Goal: Task Accomplishment & Management: Use online tool/utility

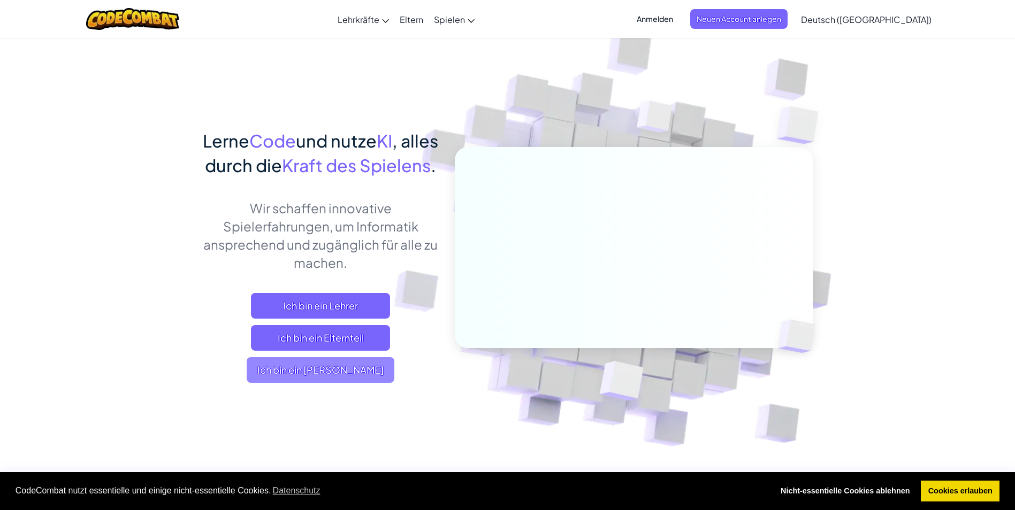
drag, startPoint x: 347, startPoint y: 407, endPoint x: 352, endPoint y: 403, distance: 6.1
click at [352, 383] on span "Ich bin ein Schüler" at bounding box center [321, 370] width 148 height 26
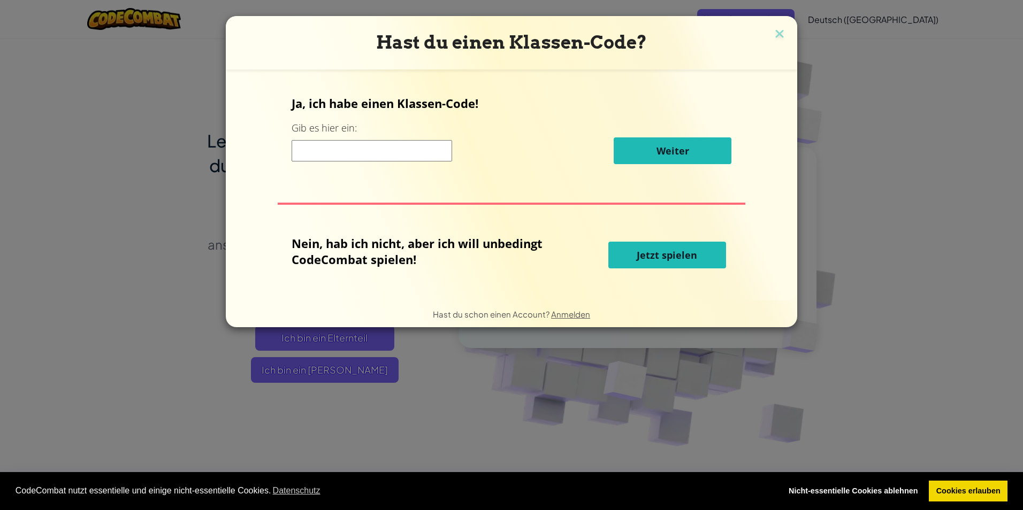
click at [655, 247] on button "Jetzt spielen" at bounding box center [667, 255] width 118 height 27
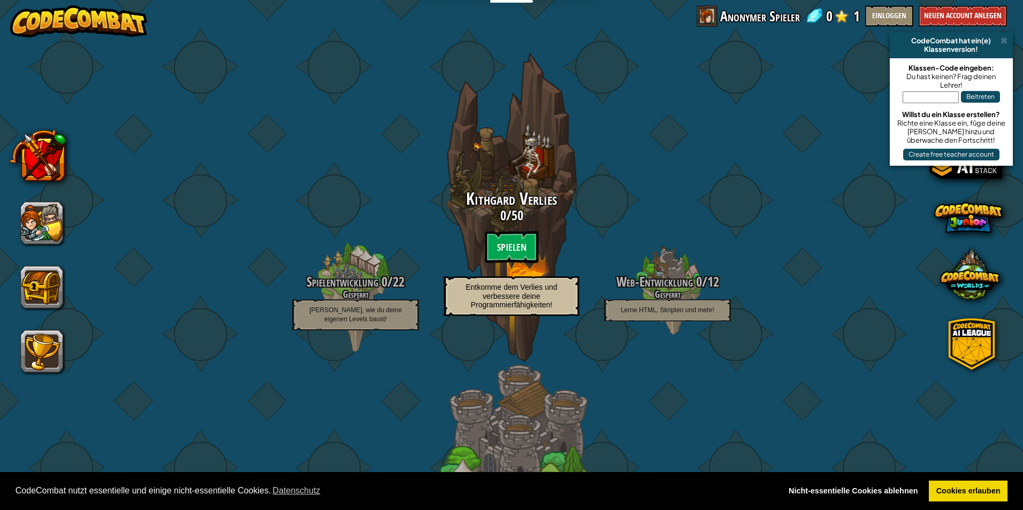
select select "de-DE"
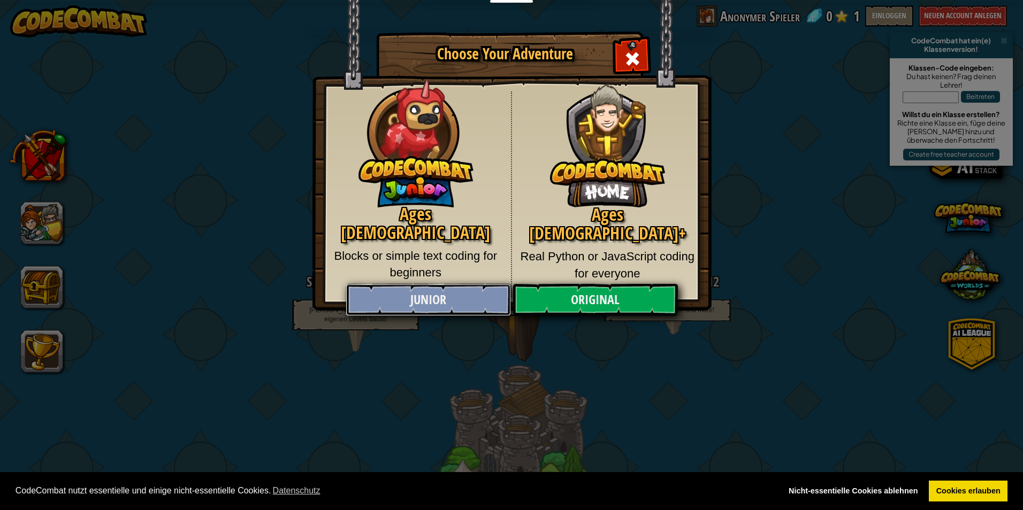
click at [456, 298] on link "Junior" at bounding box center [428, 300] width 165 height 32
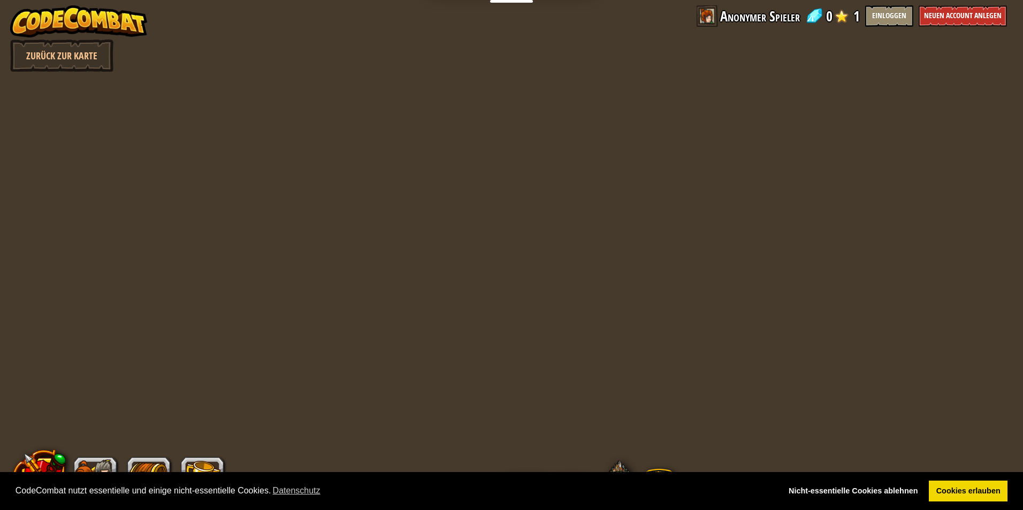
select select "de-DE"
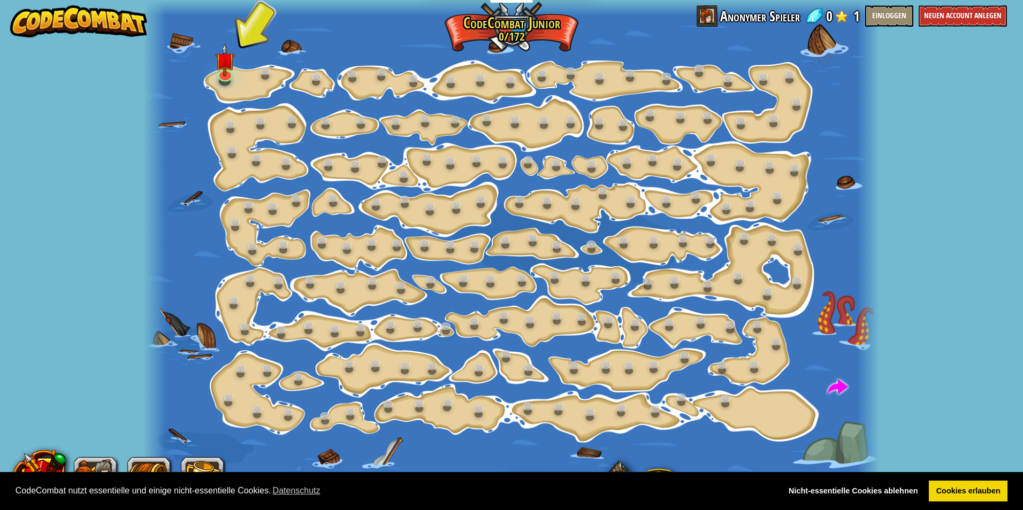
click at [236, 69] on div at bounding box center [511, 255] width 736 height 510
click at [221, 72] on img at bounding box center [225, 51] width 20 height 45
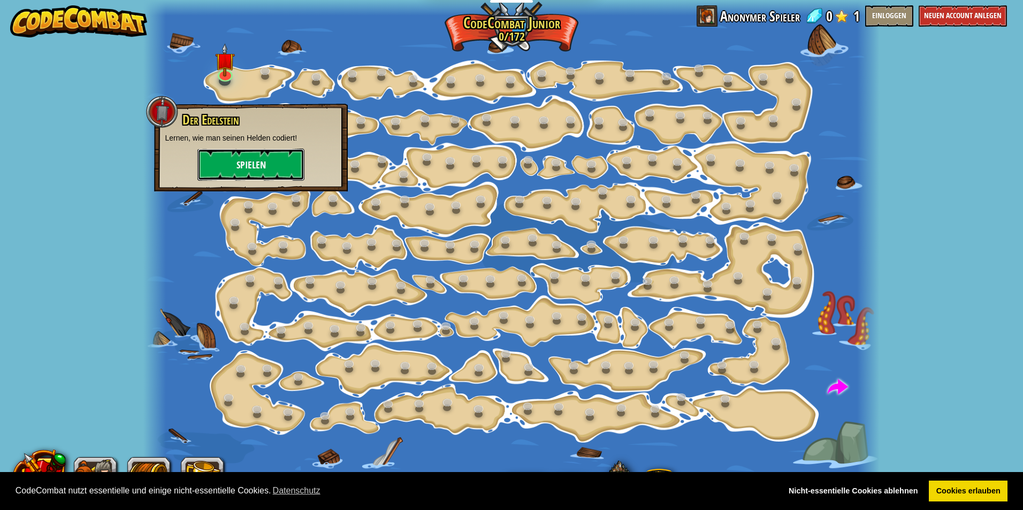
click at [247, 159] on button "Spielen" at bounding box center [250, 165] width 107 height 32
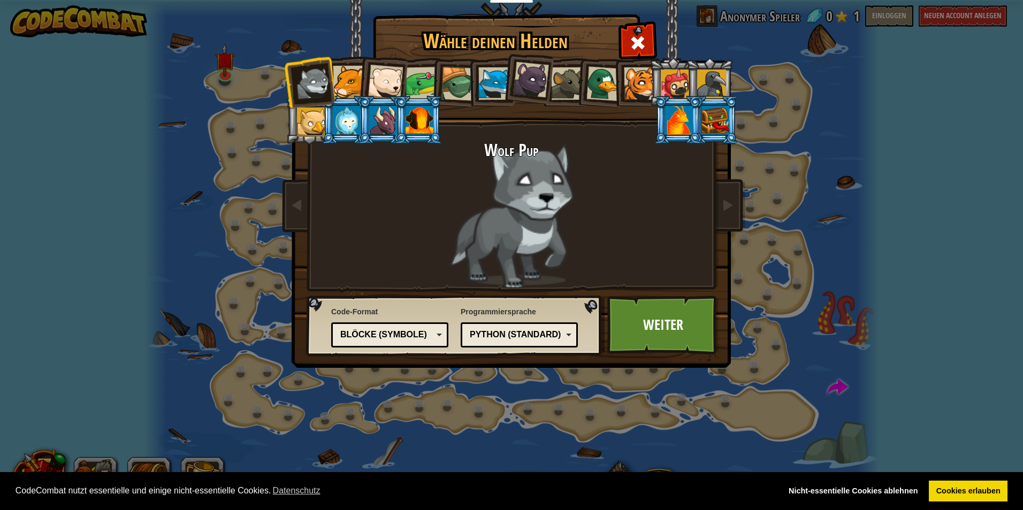
click at [352, 79] on div at bounding box center [349, 82] width 33 height 33
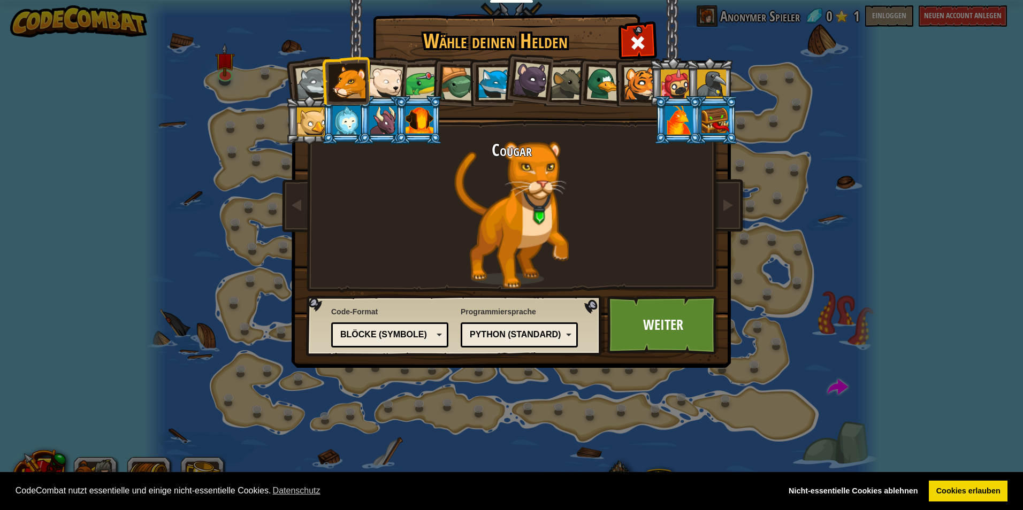
click at [339, 120] on div at bounding box center [347, 120] width 28 height 29
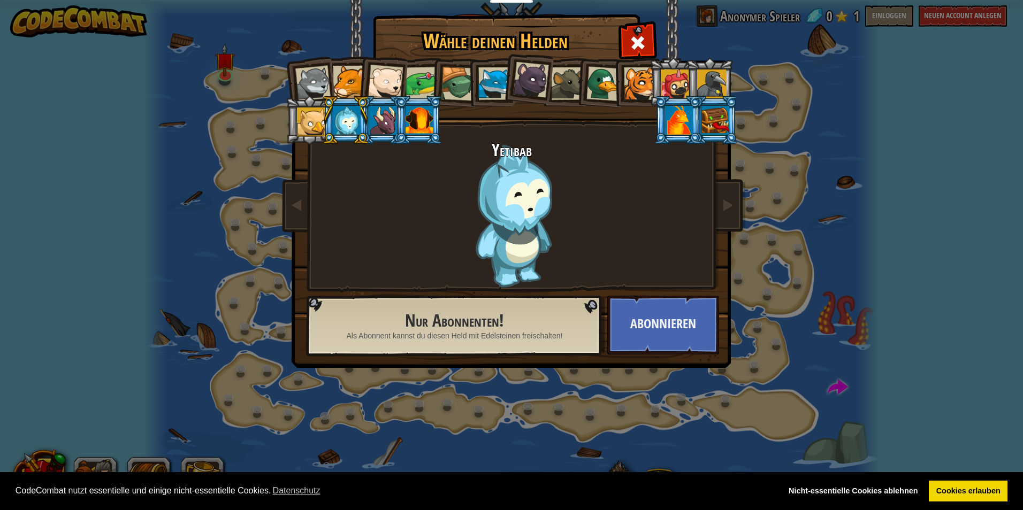
click at [379, 128] on div at bounding box center [383, 120] width 28 height 29
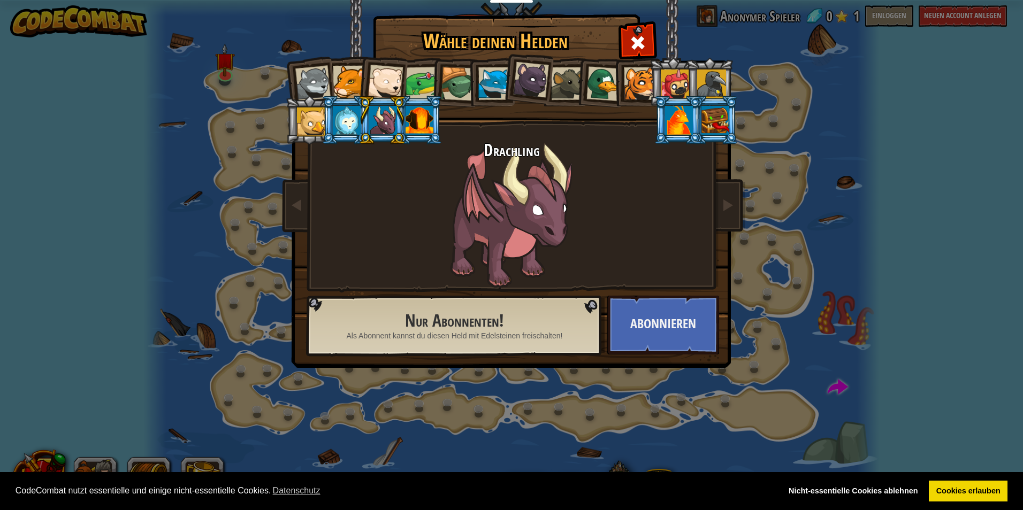
click at [417, 128] on div at bounding box center [420, 120] width 28 height 29
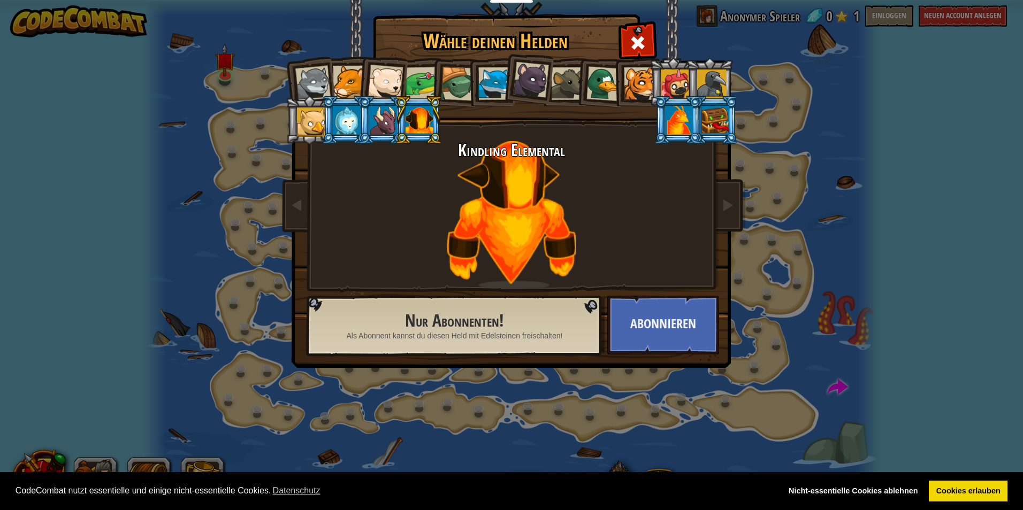
drag, startPoint x: 375, startPoint y: 126, endPoint x: 379, endPoint y: 120, distance: 7.2
click at [375, 125] on div at bounding box center [383, 120] width 28 height 29
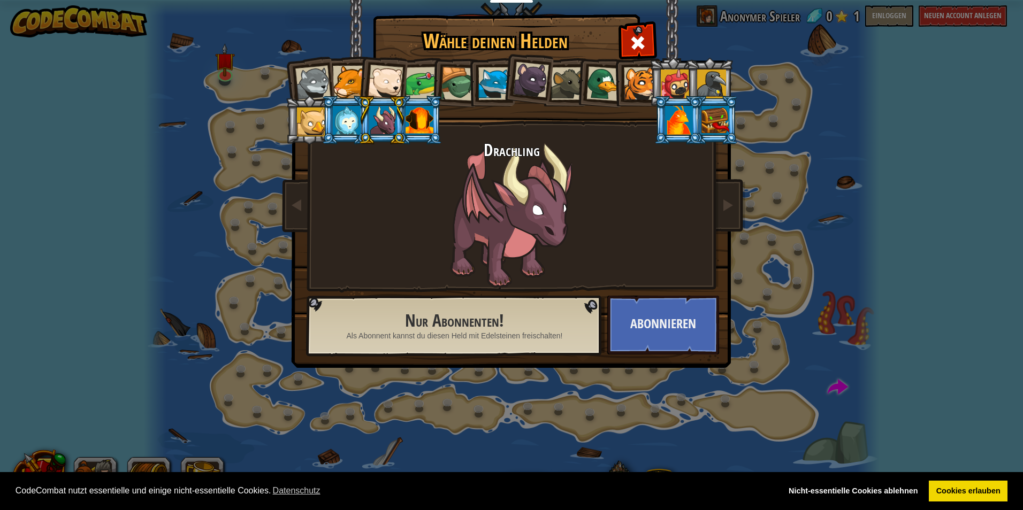
click at [467, 89] on li at bounding box center [491, 82] width 48 height 49
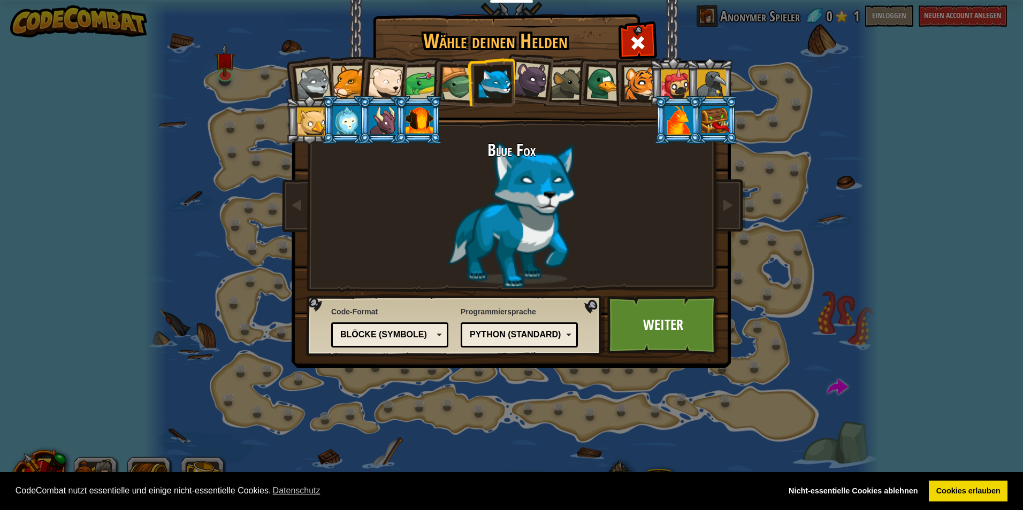
click at [449, 82] on div at bounding box center [458, 84] width 34 height 34
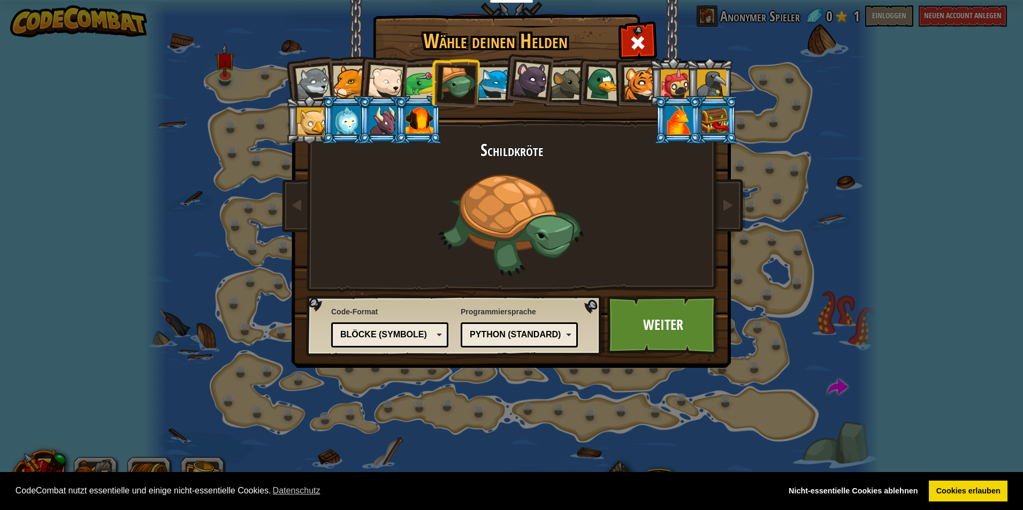
click at [533, 88] on div at bounding box center [531, 80] width 36 height 36
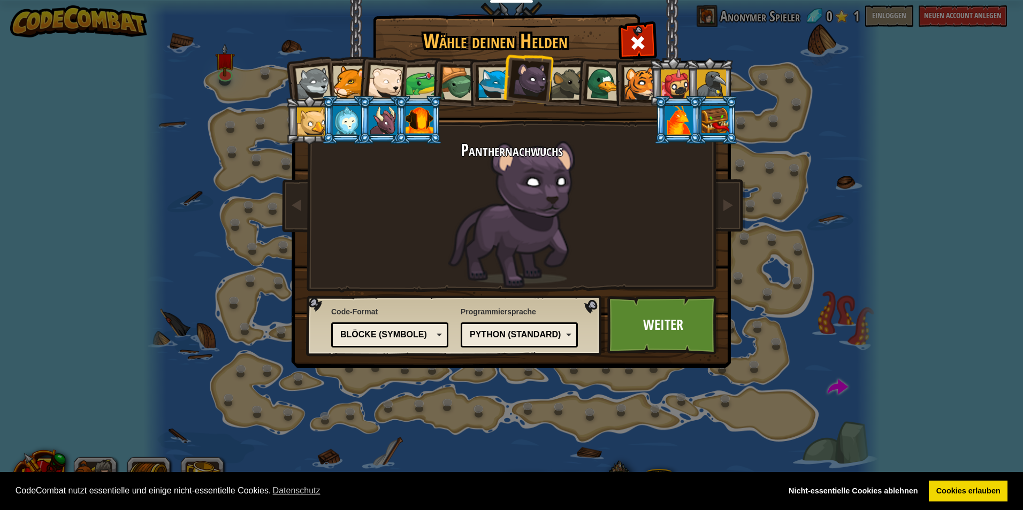
click at [560, 86] on div at bounding box center [567, 83] width 33 height 33
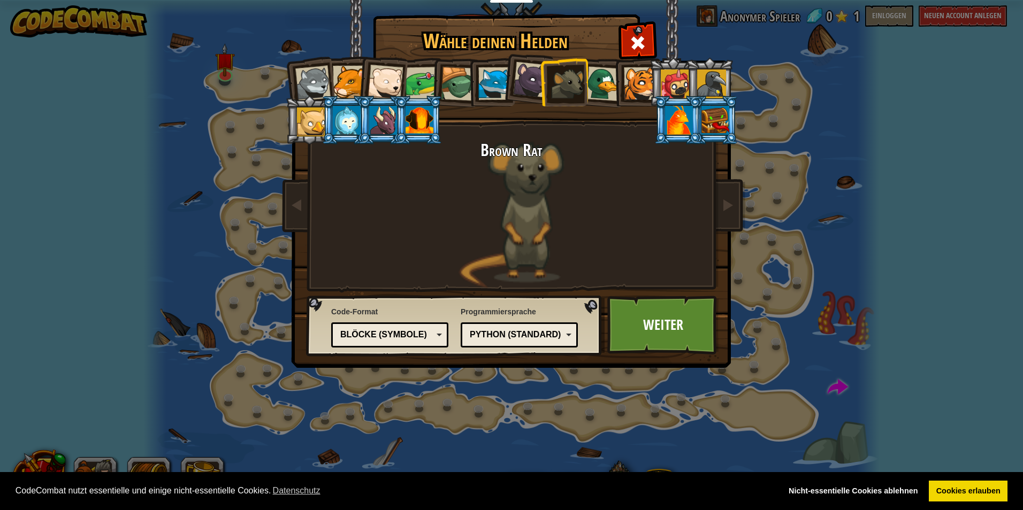
click at [598, 94] on div at bounding box center [603, 83] width 35 height 35
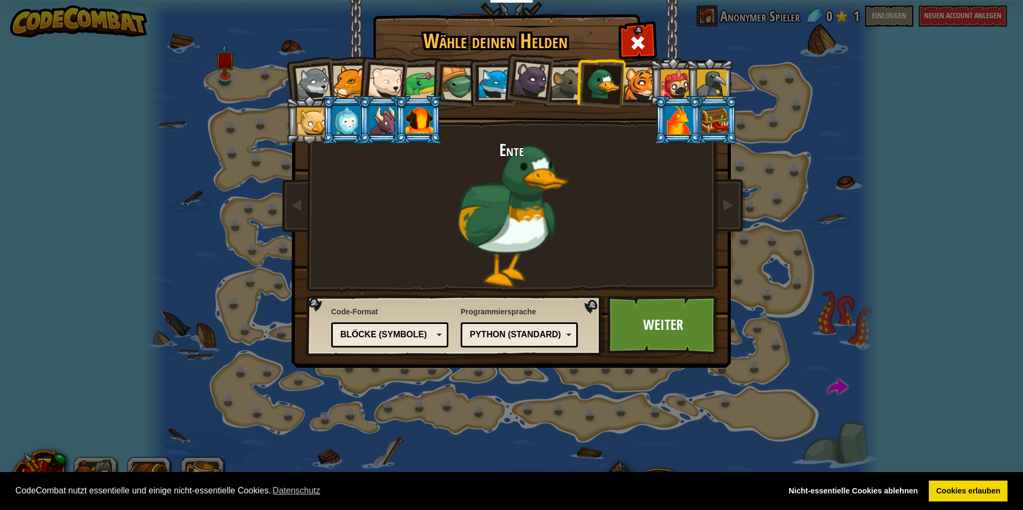
click at [644, 93] on div at bounding box center [640, 83] width 33 height 33
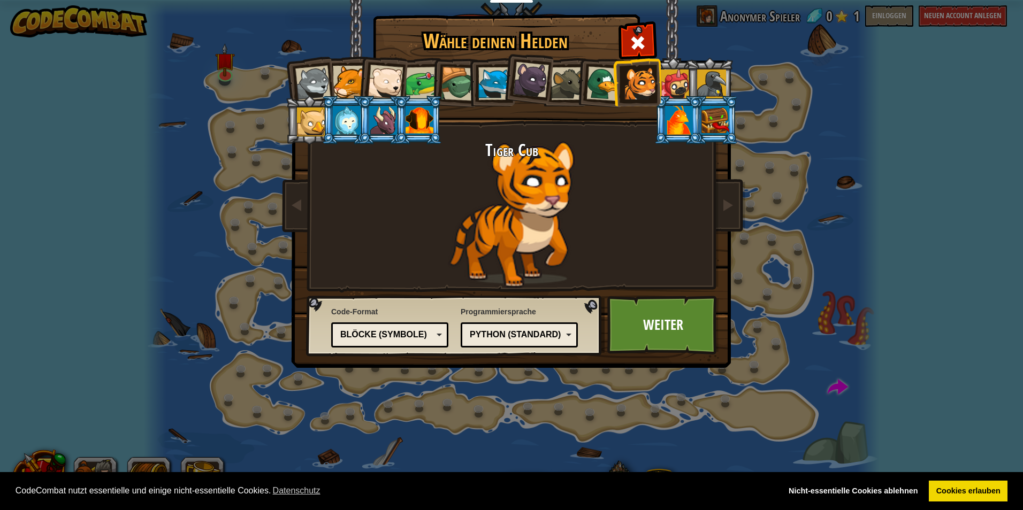
click at [604, 87] on div at bounding box center [603, 83] width 35 height 35
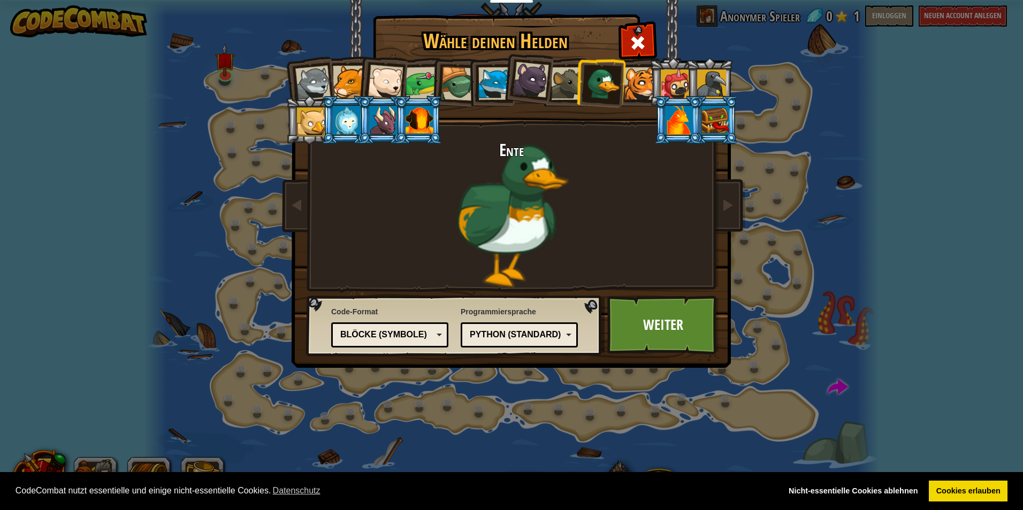
drag, startPoint x: 343, startPoint y: 124, endPoint x: 357, endPoint y: 127, distance: 13.8
click at [347, 124] on div at bounding box center [347, 120] width 28 height 29
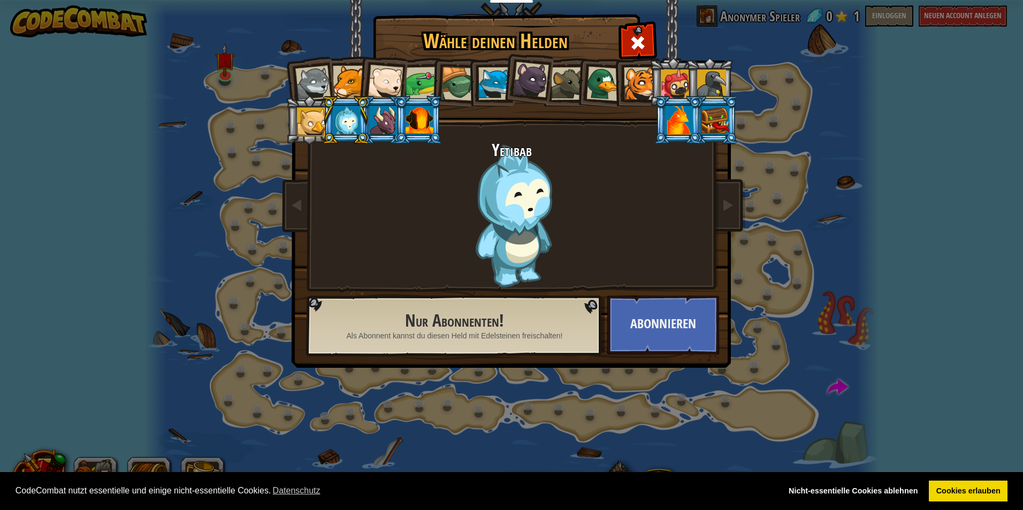
click at [320, 75] on div at bounding box center [312, 83] width 35 height 35
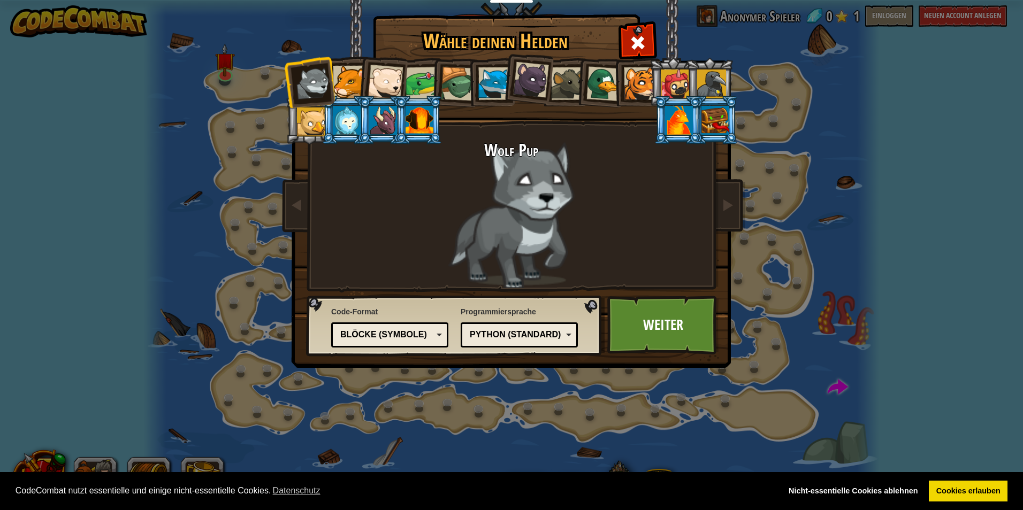
click at [601, 93] on div at bounding box center [603, 83] width 35 height 35
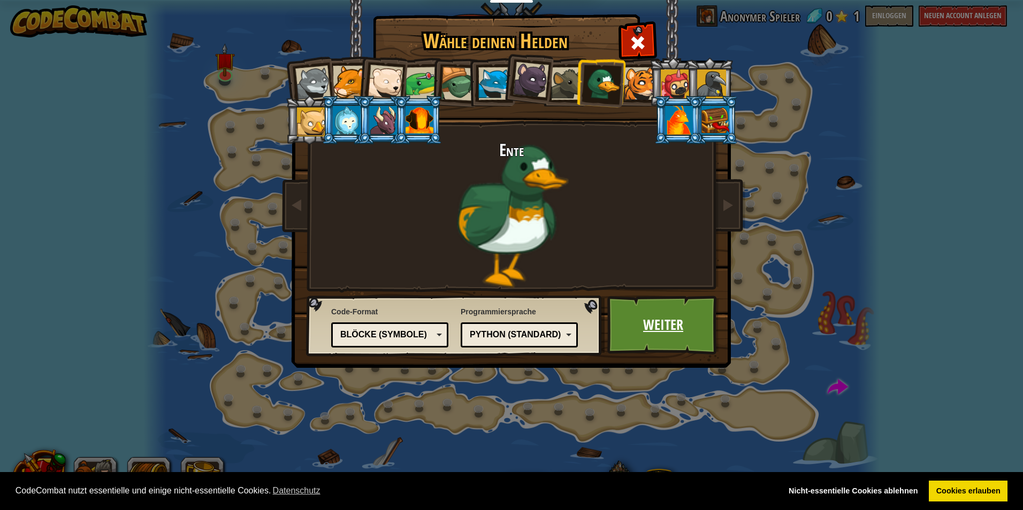
click at [678, 332] on link "Weiter" at bounding box center [663, 325] width 112 height 59
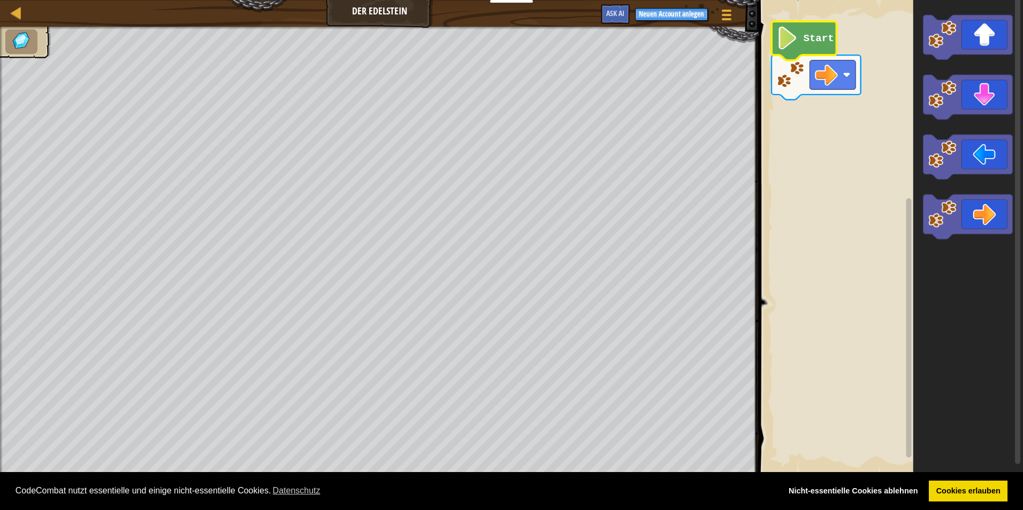
click at [800, 46] on icon "Blockly Arbeitsbereich" at bounding box center [804, 40] width 65 height 39
click at [789, 44] on image "Blockly Arbeitsbereich" at bounding box center [787, 38] width 21 height 23
click at [782, 124] on rect "Blockly Arbeitsbereich" at bounding box center [889, 238] width 268 height 486
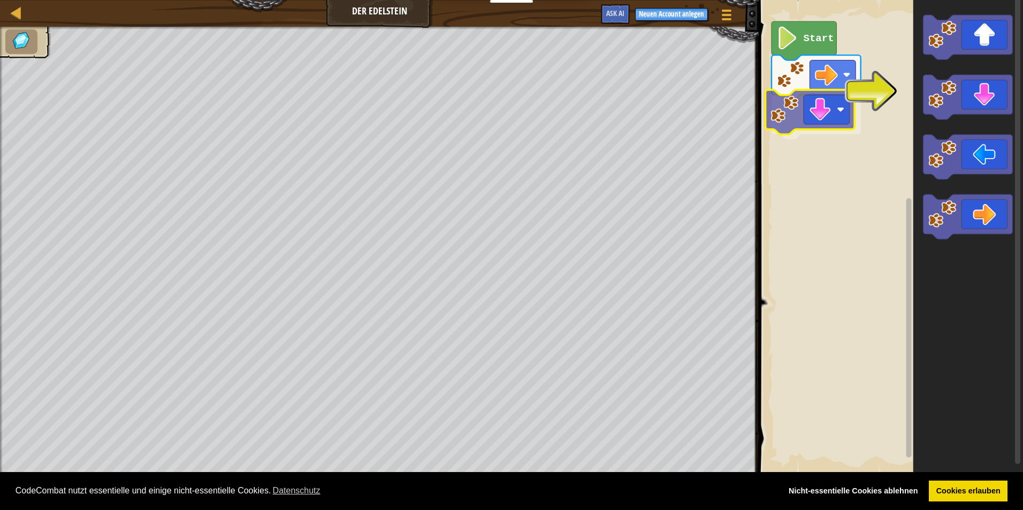
click at [815, 123] on div "Start" at bounding box center [889, 238] width 268 height 486
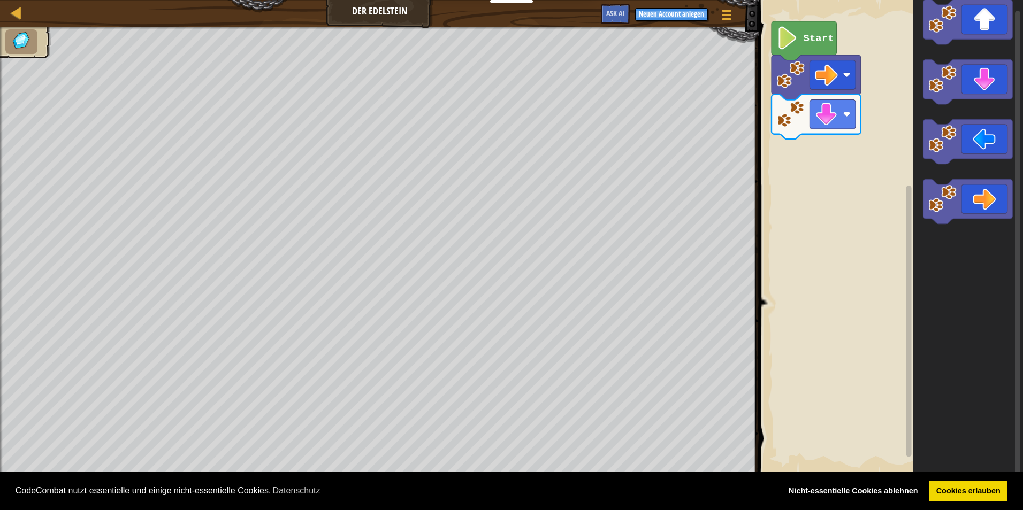
click at [846, 193] on div "Start" at bounding box center [889, 238] width 268 height 486
click at [851, 168] on div "Start" at bounding box center [889, 238] width 268 height 486
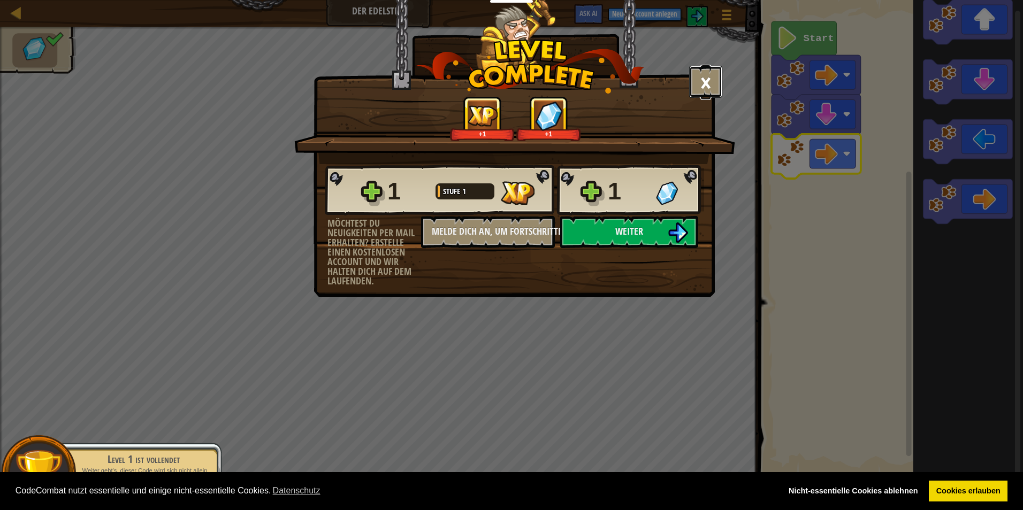
click at [707, 87] on button "×" at bounding box center [705, 82] width 33 height 32
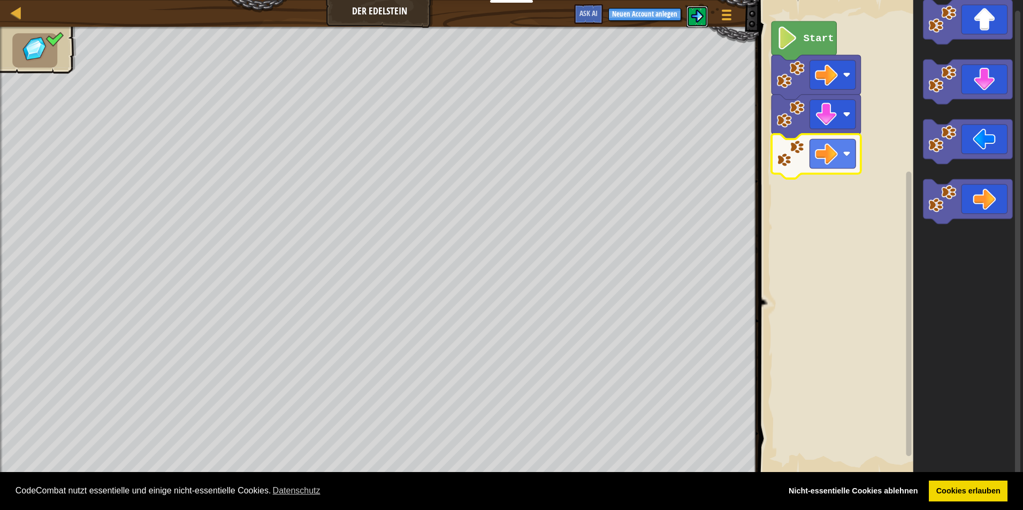
click at [699, 16] on img at bounding box center [697, 16] width 13 height 13
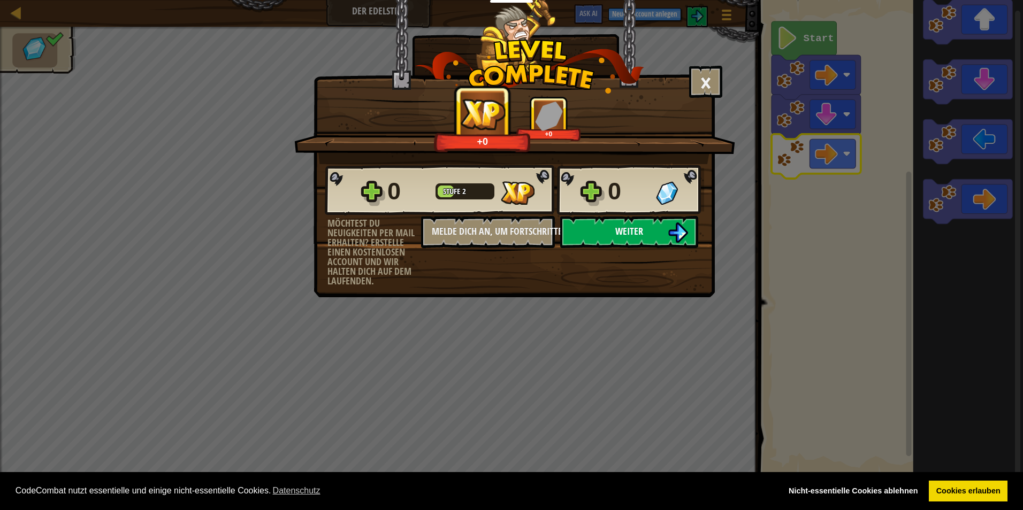
click at [641, 236] on span "Weiter" at bounding box center [629, 231] width 28 height 13
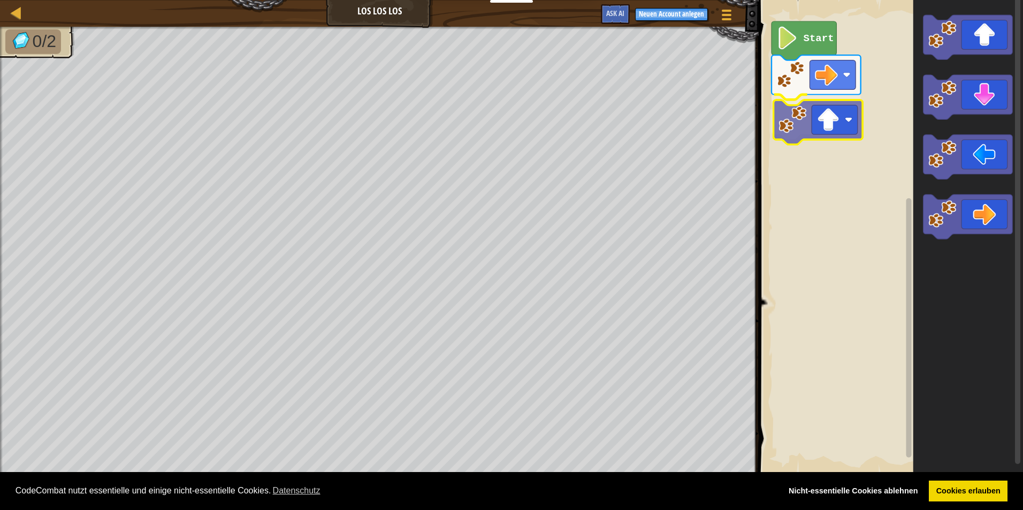
click at [831, 124] on div "Start" at bounding box center [889, 238] width 268 height 486
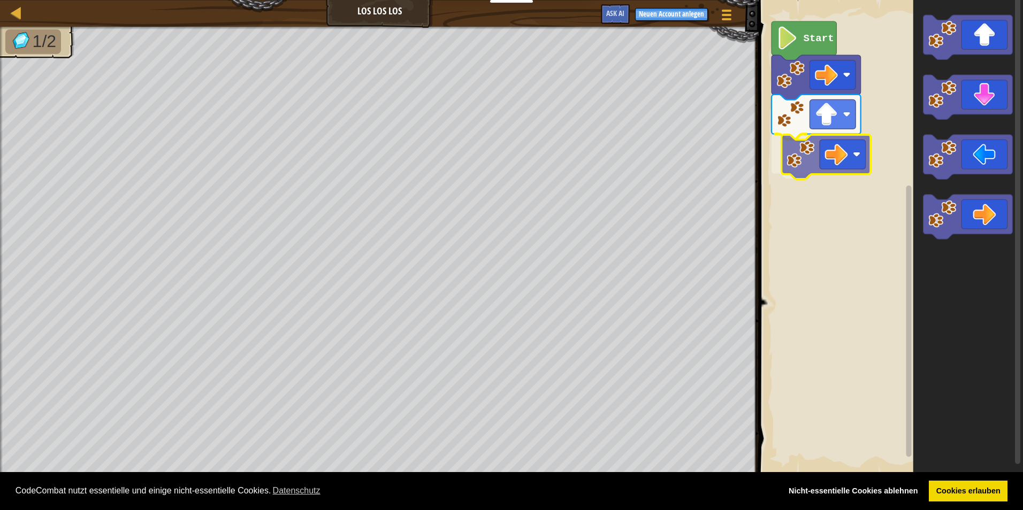
click at [833, 161] on div "Start" at bounding box center [889, 238] width 268 height 486
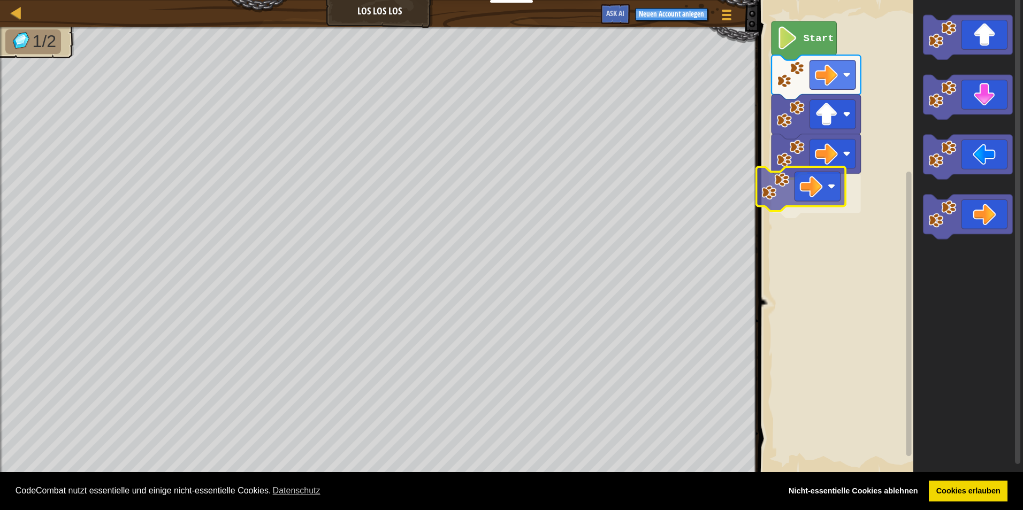
click at [806, 191] on div "Start" at bounding box center [889, 238] width 268 height 486
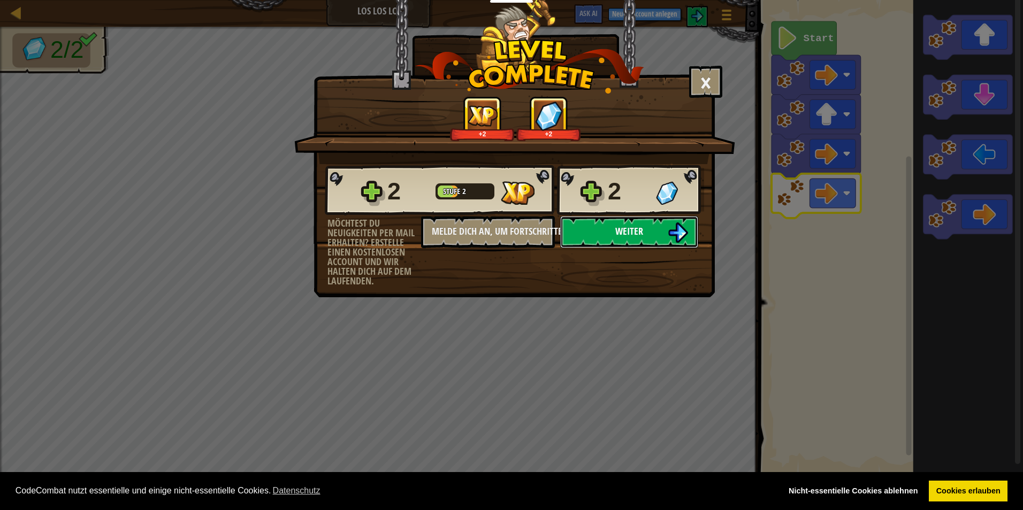
click at [645, 230] on button "Weiter" at bounding box center [629, 232] width 138 height 32
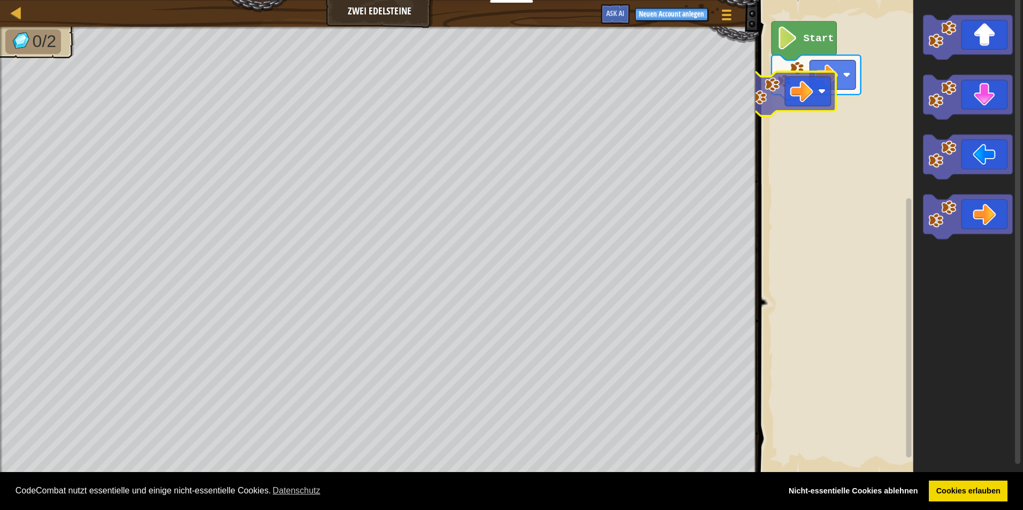
click at [797, 101] on div "Start" at bounding box center [889, 238] width 268 height 486
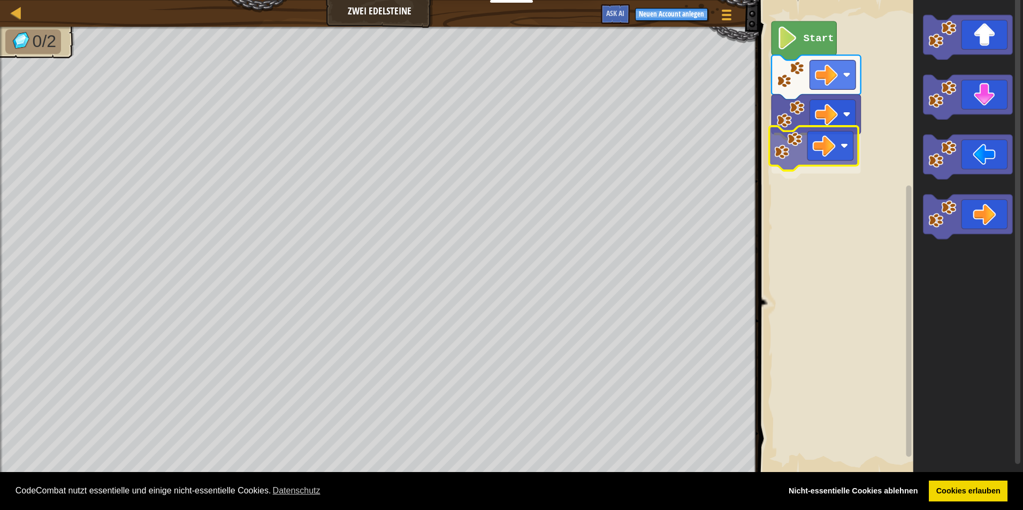
click at [808, 151] on div "Start" at bounding box center [889, 238] width 268 height 486
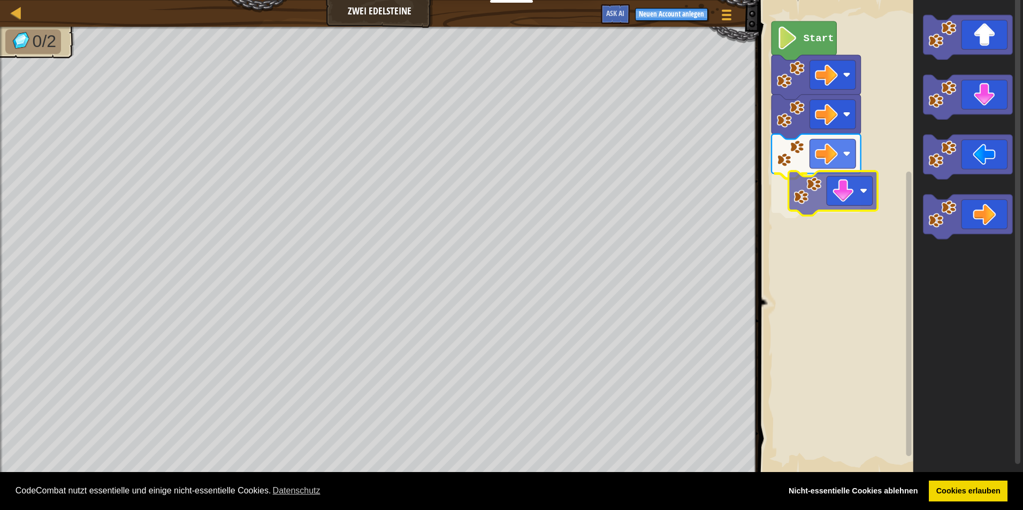
click at [843, 202] on div "Start" at bounding box center [889, 238] width 268 height 486
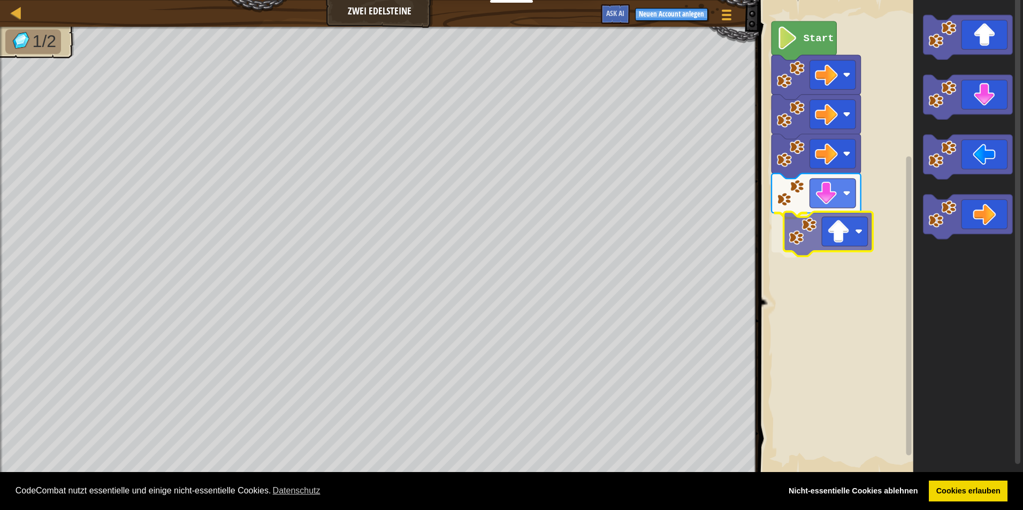
click at [844, 243] on div "Start" at bounding box center [889, 238] width 268 height 486
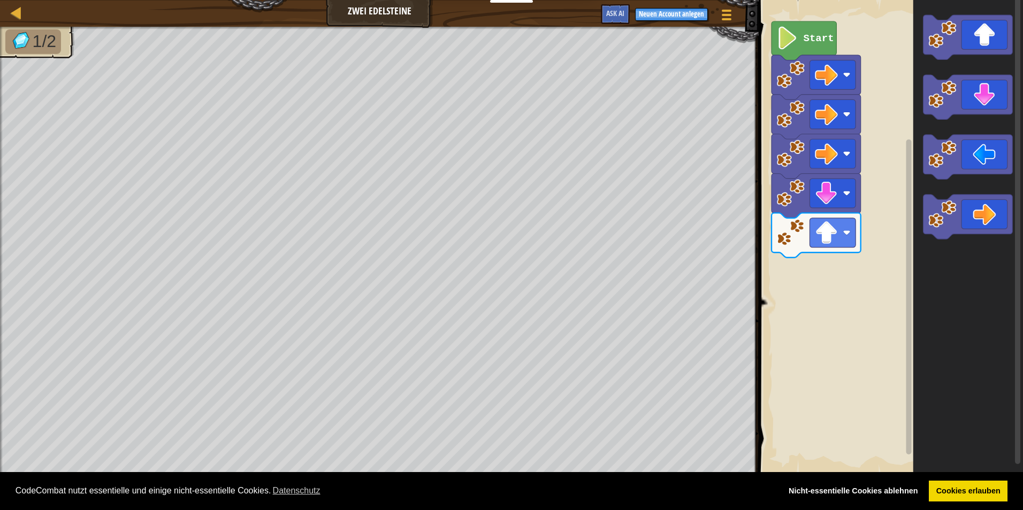
click at [937, 41] on g "Blockly Arbeitsbereich" at bounding box center [967, 37] width 89 height 44
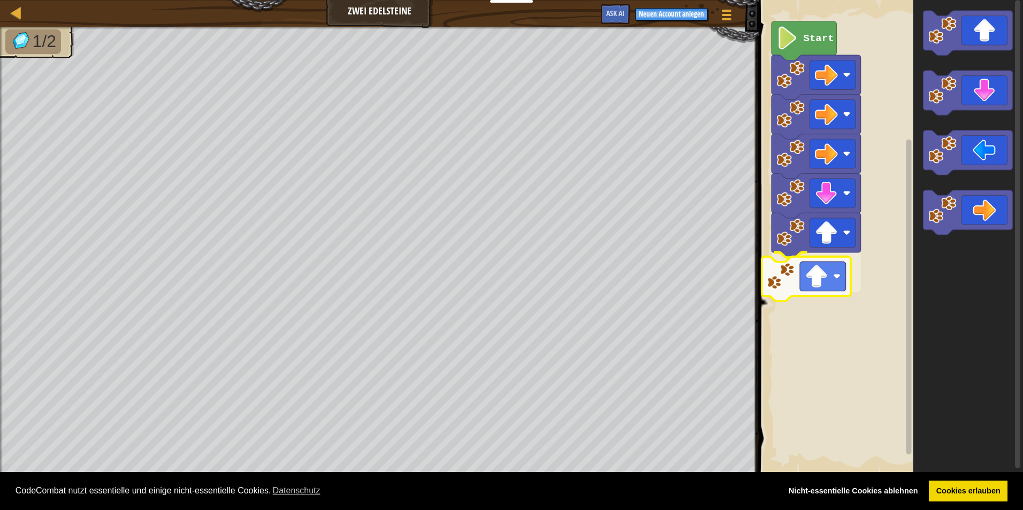
click at [784, 288] on div "Start" at bounding box center [889, 238] width 268 height 486
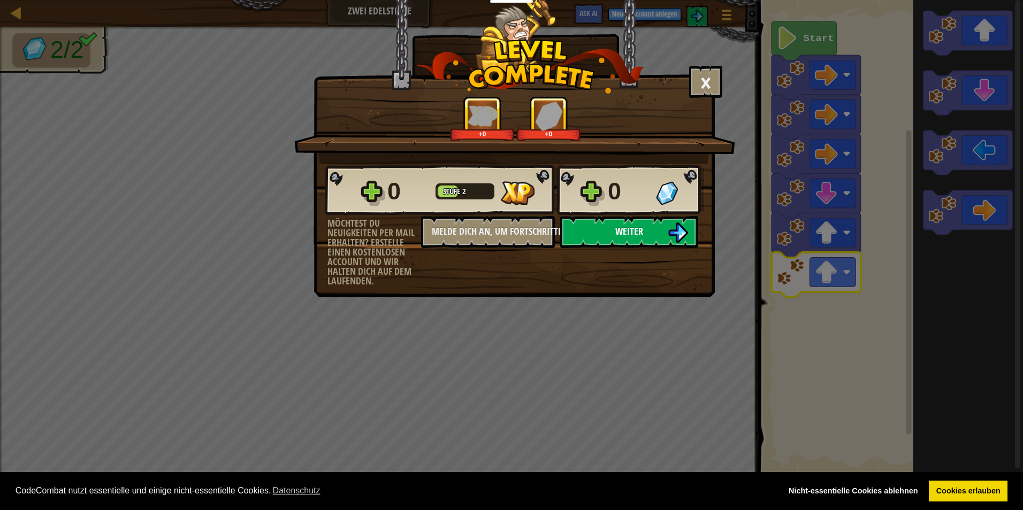
click at [661, 228] on button "Weiter" at bounding box center [629, 232] width 138 height 32
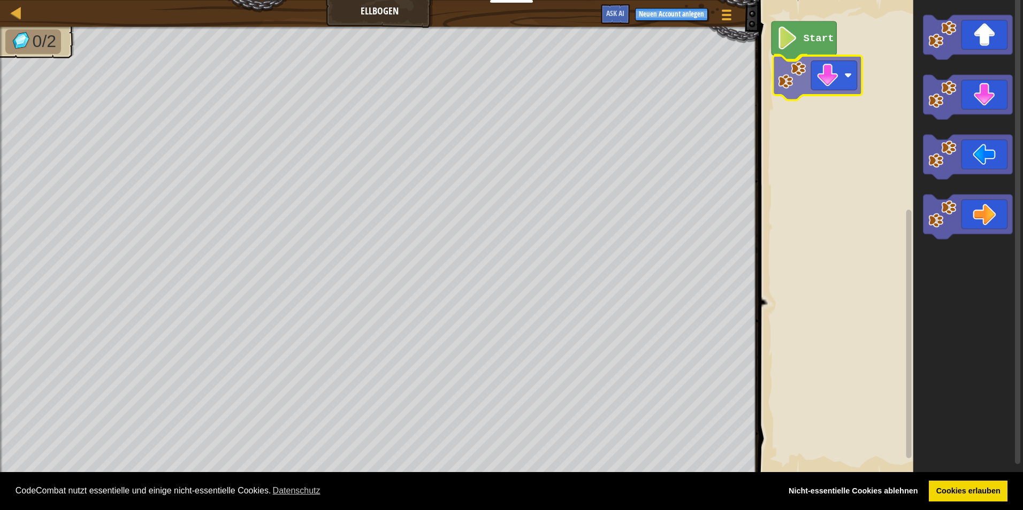
click at [825, 77] on div "Start" at bounding box center [889, 238] width 268 height 486
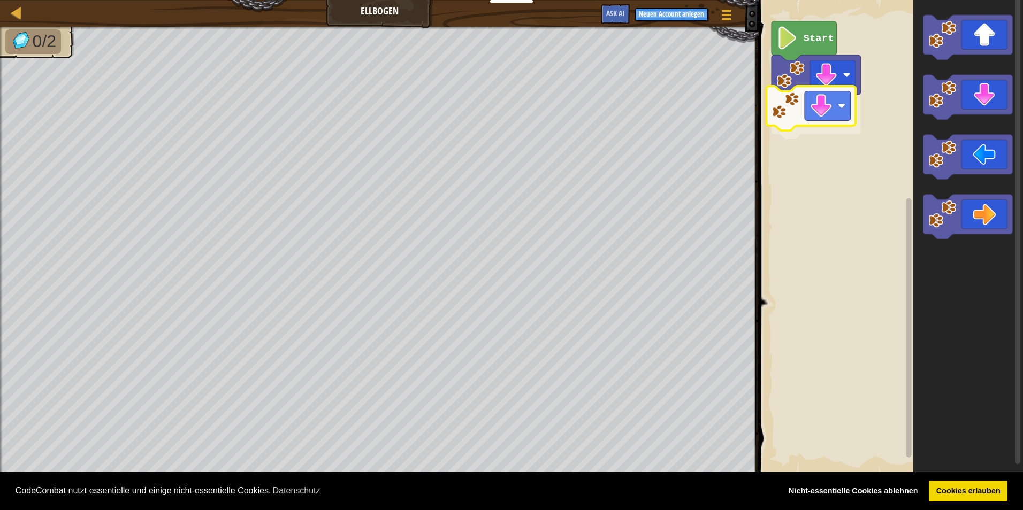
click at [799, 110] on div "Start" at bounding box center [889, 238] width 268 height 486
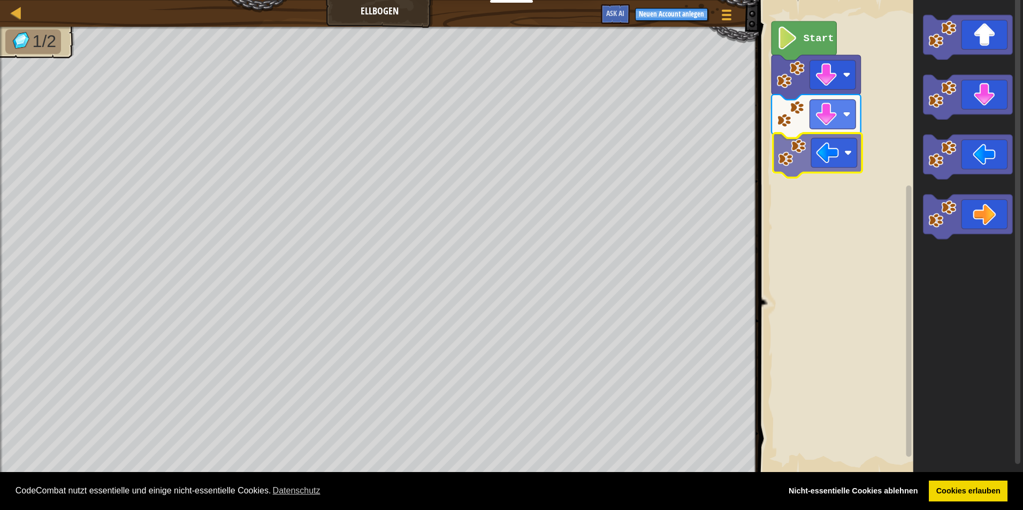
click at [818, 155] on div "Start" at bounding box center [889, 238] width 268 height 486
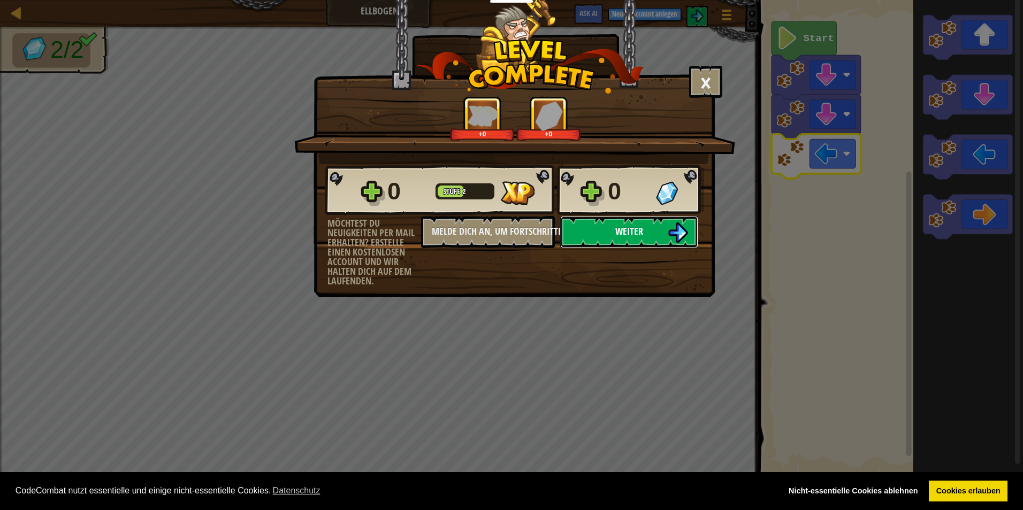
click at [658, 225] on button "Weiter" at bounding box center [629, 232] width 138 height 32
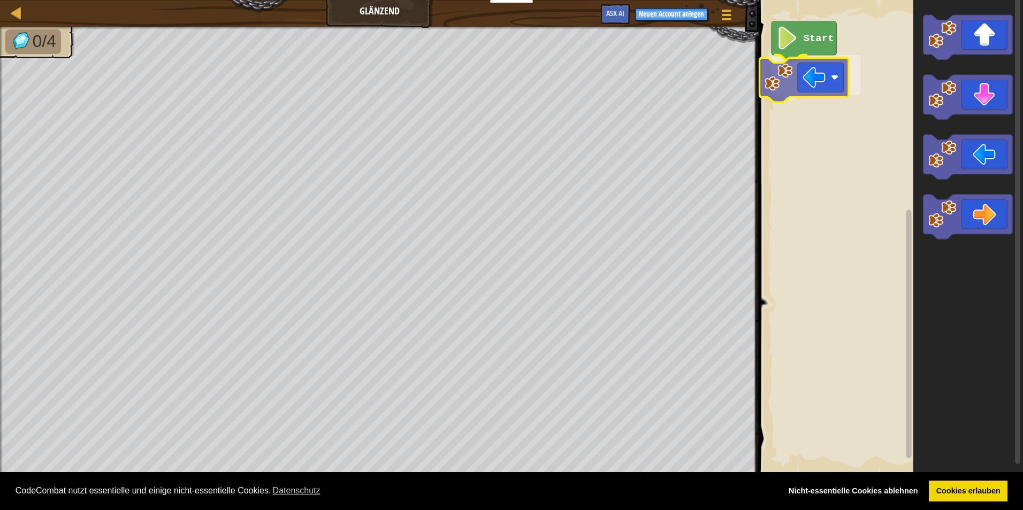
click at [799, 80] on div "Start" at bounding box center [889, 238] width 268 height 486
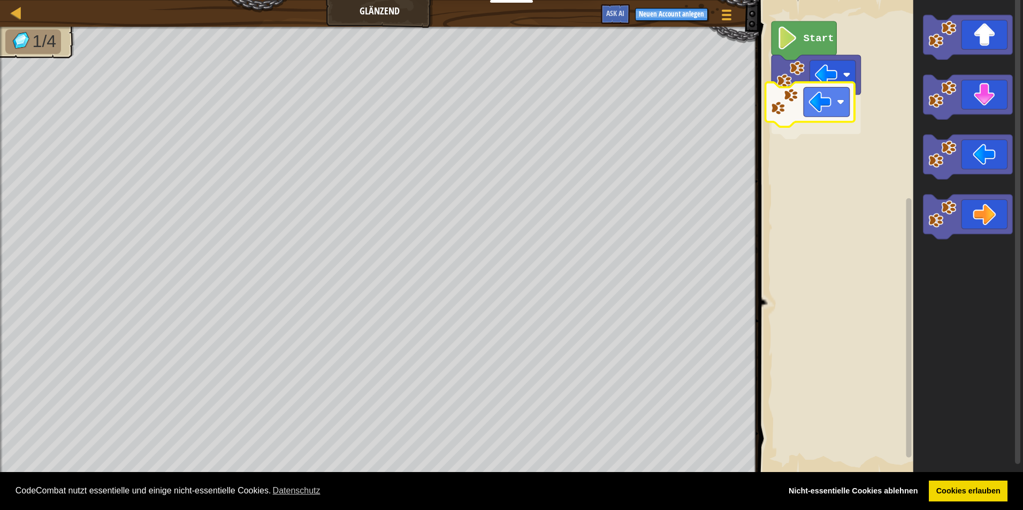
click at [825, 118] on div "Start" at bounding box center [889, 238] width 268 height 486
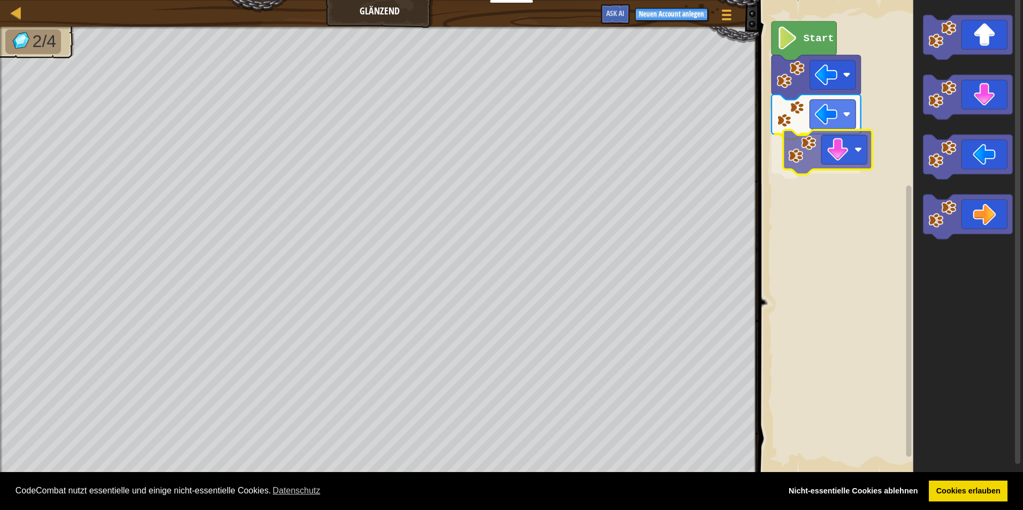
click at [831, 144] on div "Start" at bounding box center [889, 238] width 268 height 486
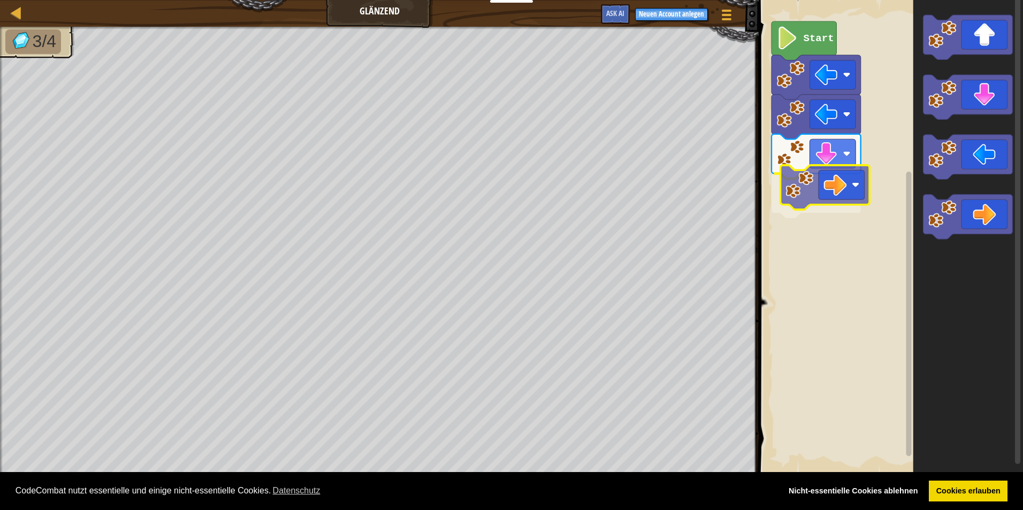
click at [828, 200] on div "Start" at bounding box center [889, 238] width 268 height 486
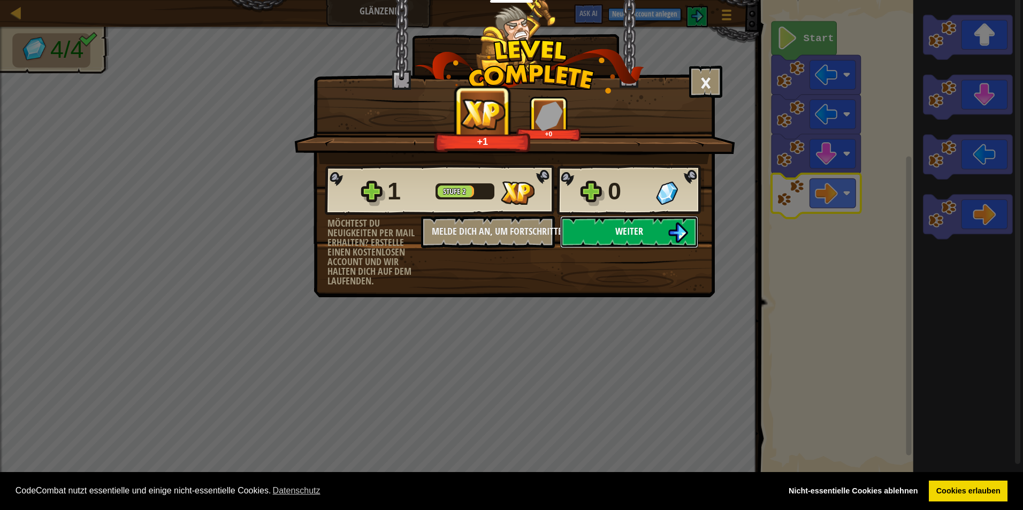
click at [637, 226] on span "Weiter" at bounding box center [629, 231] width 28 height 13
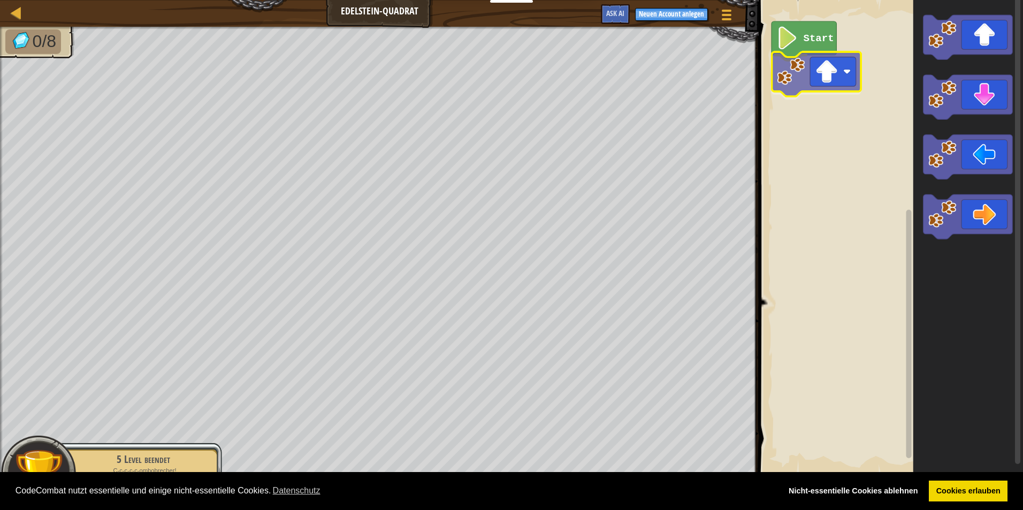
click at [844, 90] on div "Start" at bounding box center [889, 238] width 268 height 486
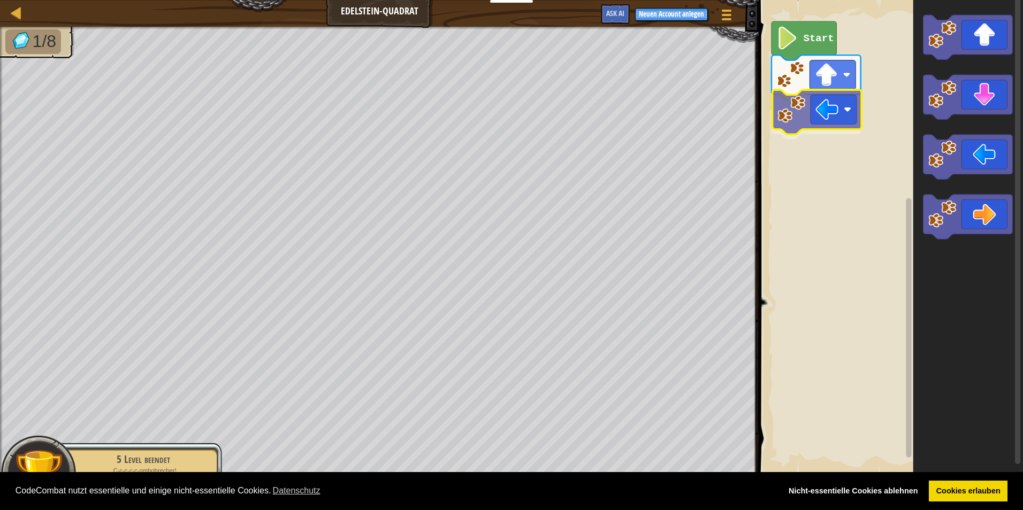
click at [807, 120] on div "Start" at bounding box center [889, 238] width 268 height 486
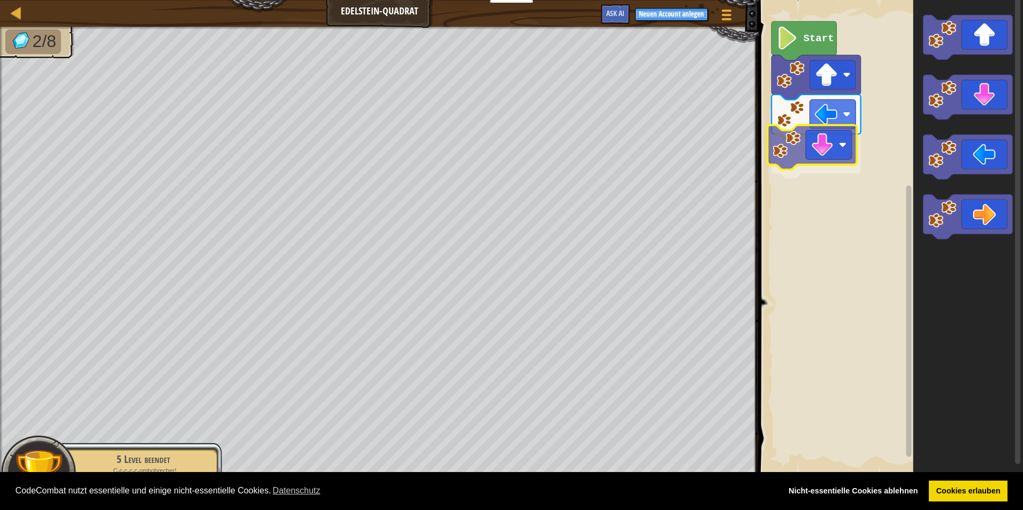
click at [787, 146] on div "Start" at bounding box center [889, 238] width 268 height 486
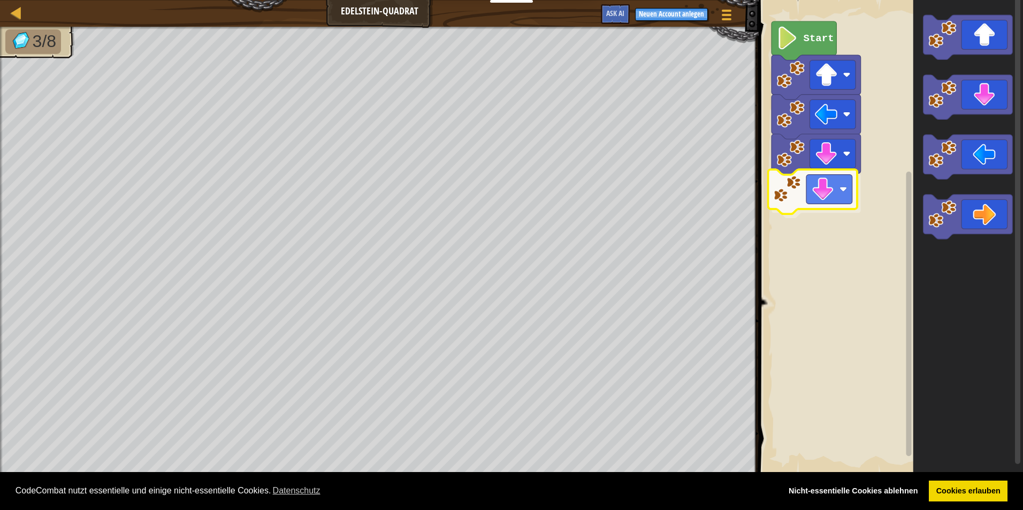
click at [803, 203] on div "Start" at bounding box center [889, 238] width 268 height 486
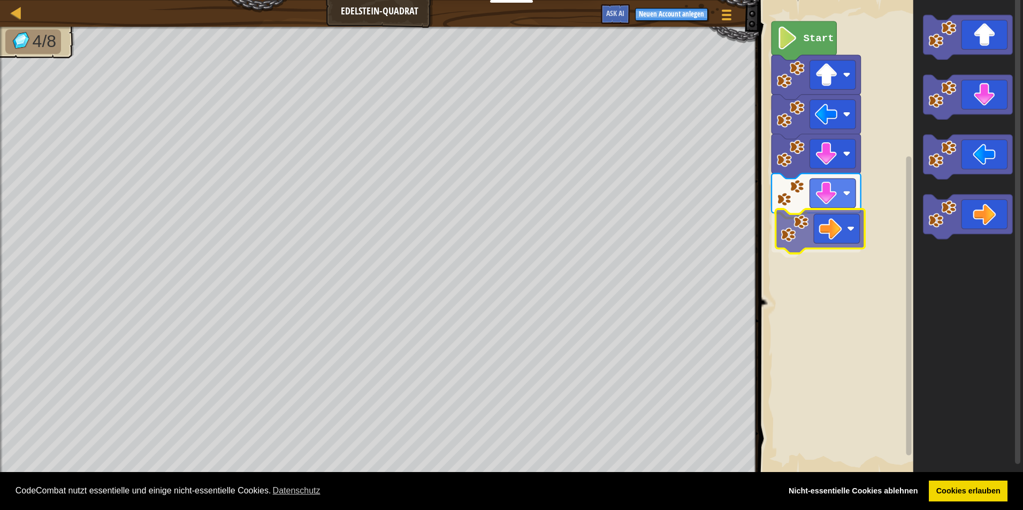
click at [828, 237] on div "Start" at bounding box center [889, 238] width 268 height 486
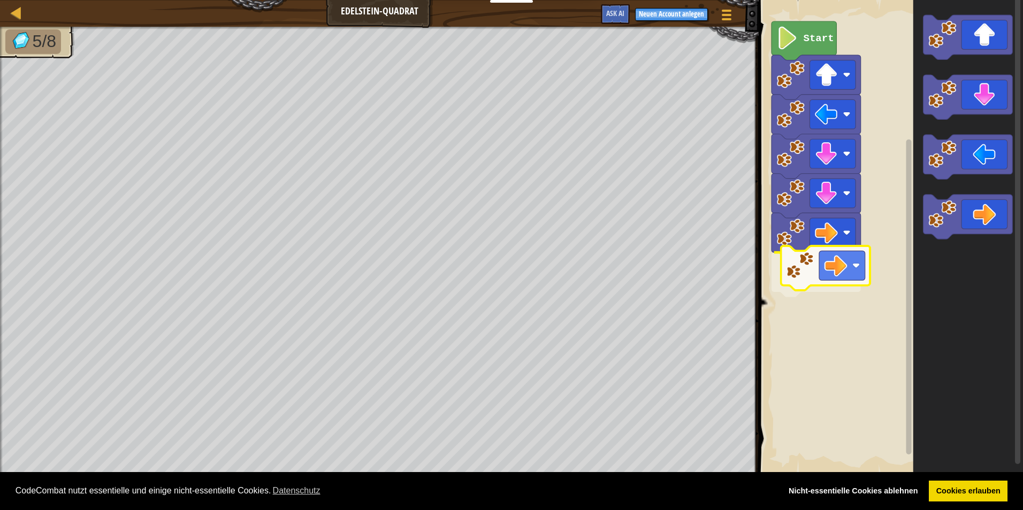
click at [843, 274] on div "Start" at bounding box center [889, 238] width 268 height 486
click at [949, 83] on g "Blockly Arbeitsbereich" at bounding box center [967, 127] width 89 height 224
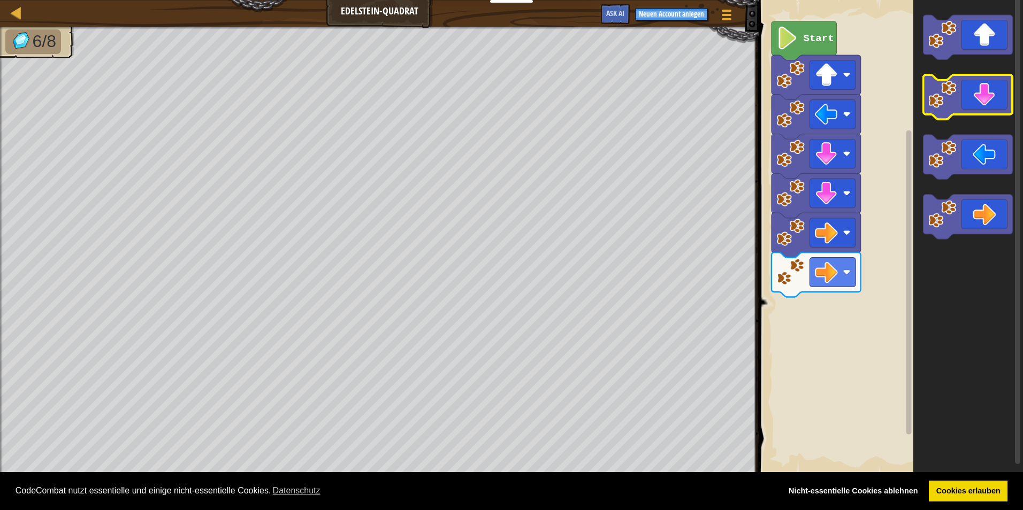
click at [947, 71] on icon "Blockly Arbeitsbereich" at bounding box center [968, 238] width 110 height 486
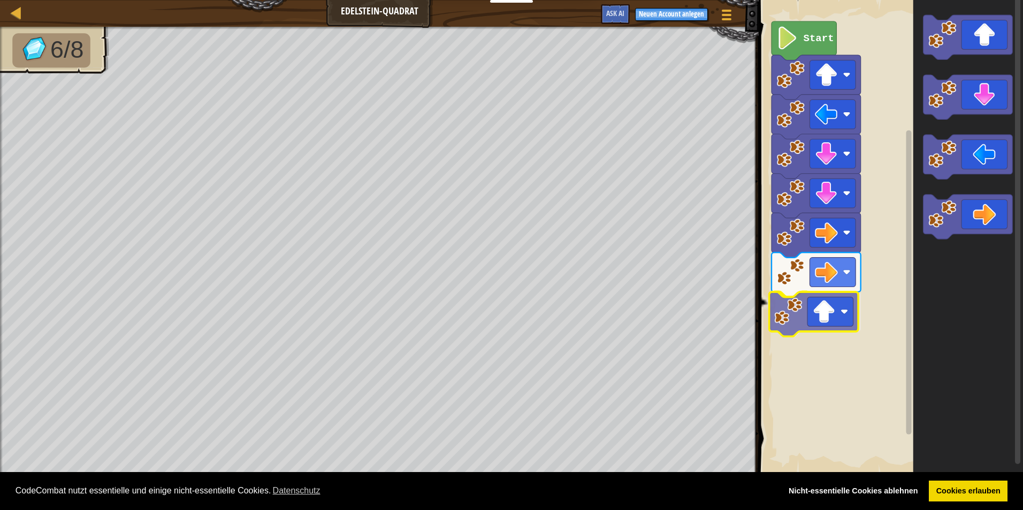
click at [839, 315] on div "Start" at bounding box center [889, 238] width 268 height 486
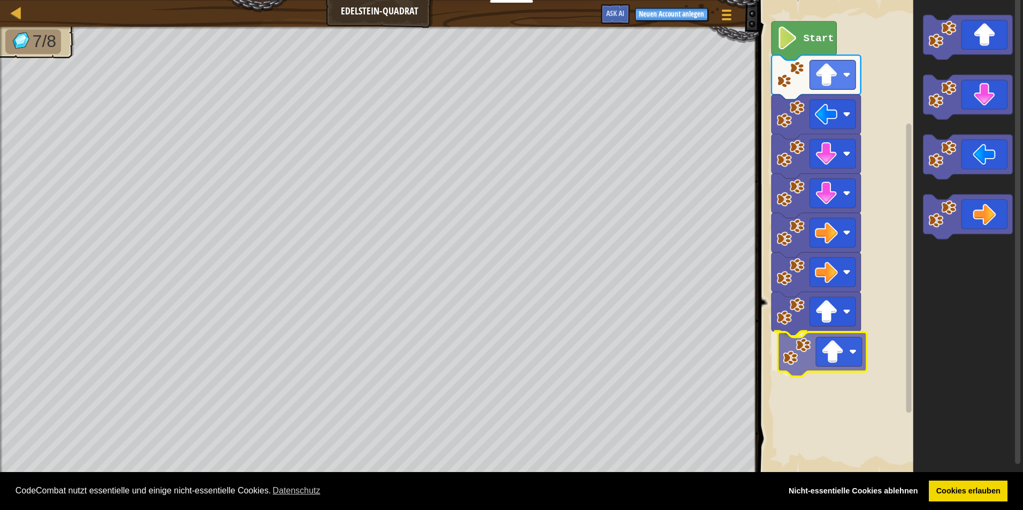
click at [837, 362] on div "Start" at bounding box center [889, 238] width 268 height 486
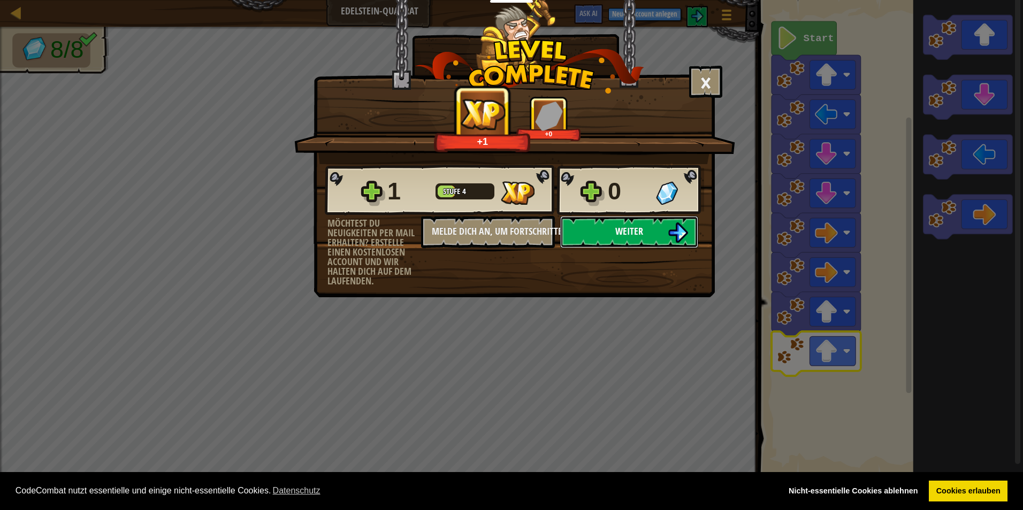
click at [668, 222] on button "Weiter" at bounding box center [629, 232] width 138 height 32
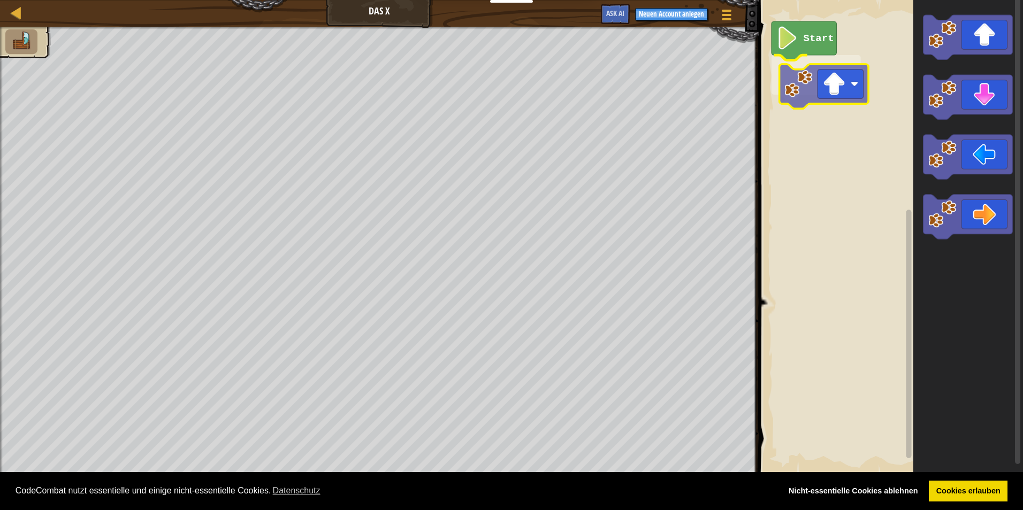
click at [818, 88] on div "Start" at bounding box center [889, 238] width 268 height 486
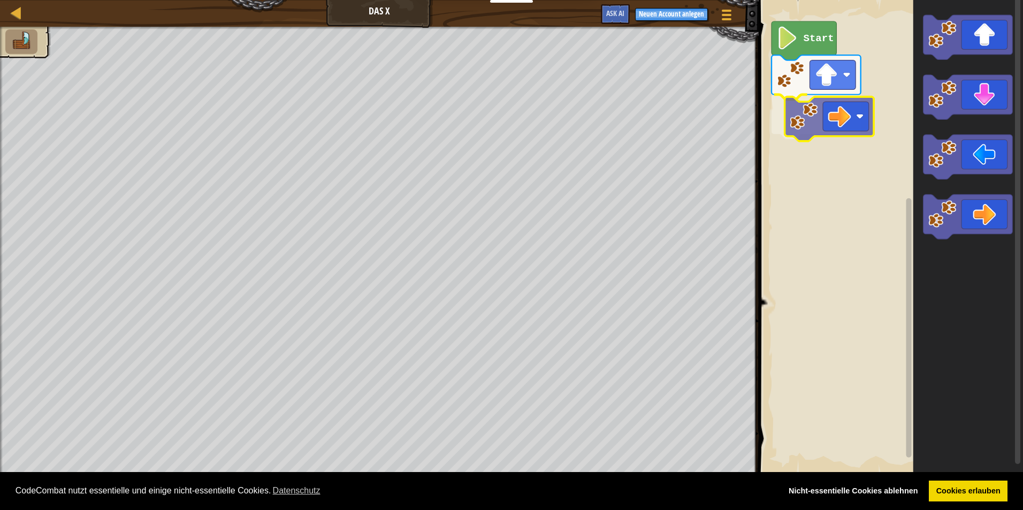
click at [834, 121] on div "Start" at bounding box center [889, 238] width 268 height 486
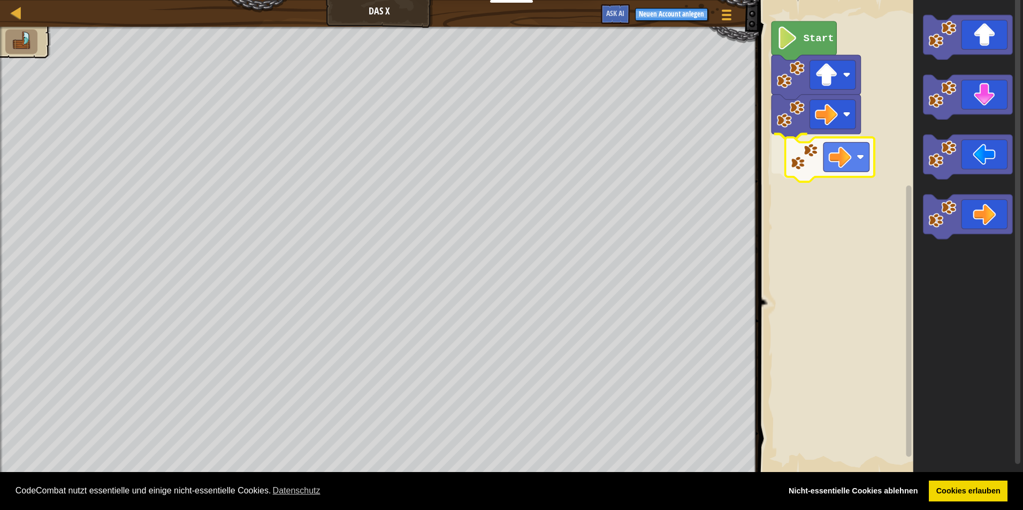
click at [857, 169] on div "Start" at bounding box center [889, 238] width 268 height 486
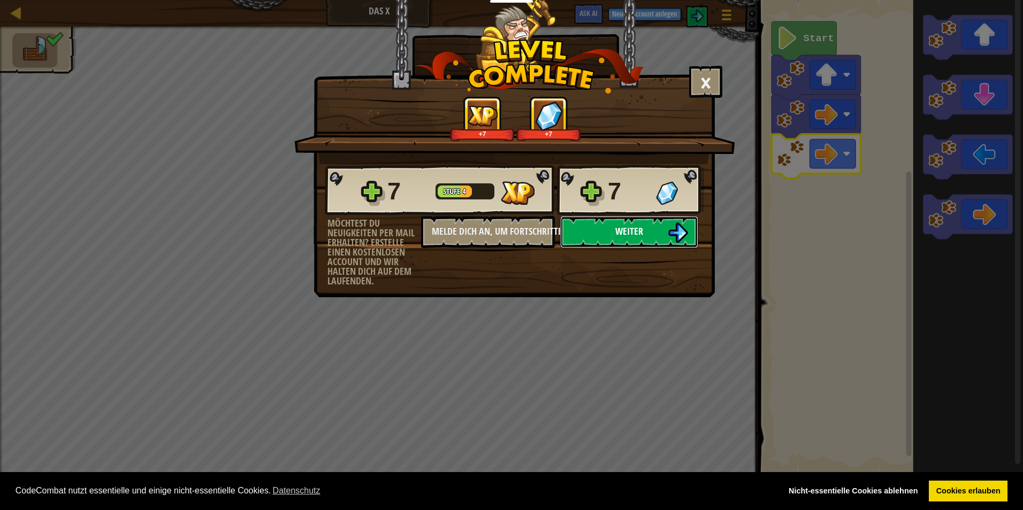
click at [632, 231] on span "Weiter" at bounding box center [629, 231] width 28 height 13
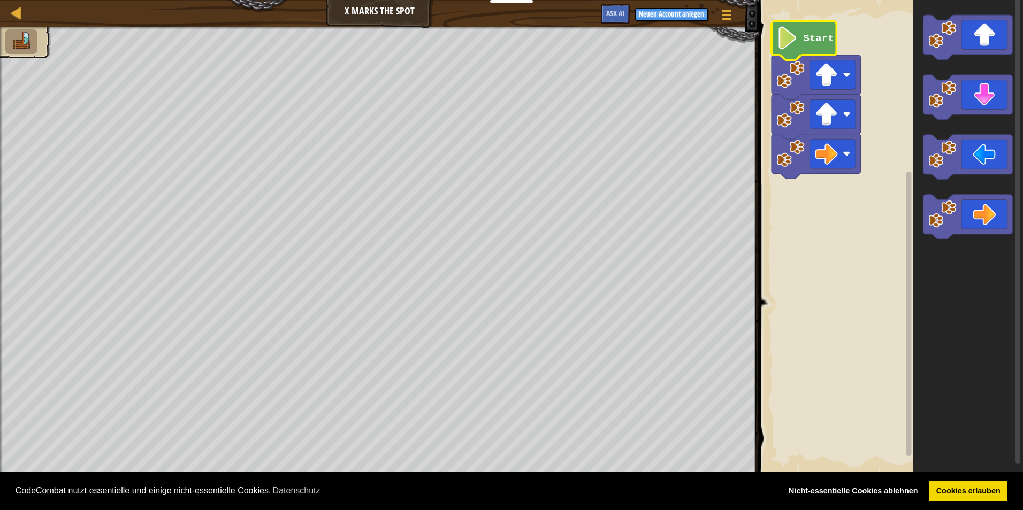
click at [816, 44] on text "Start" at bounding box center [819, 39] width 30 height 12
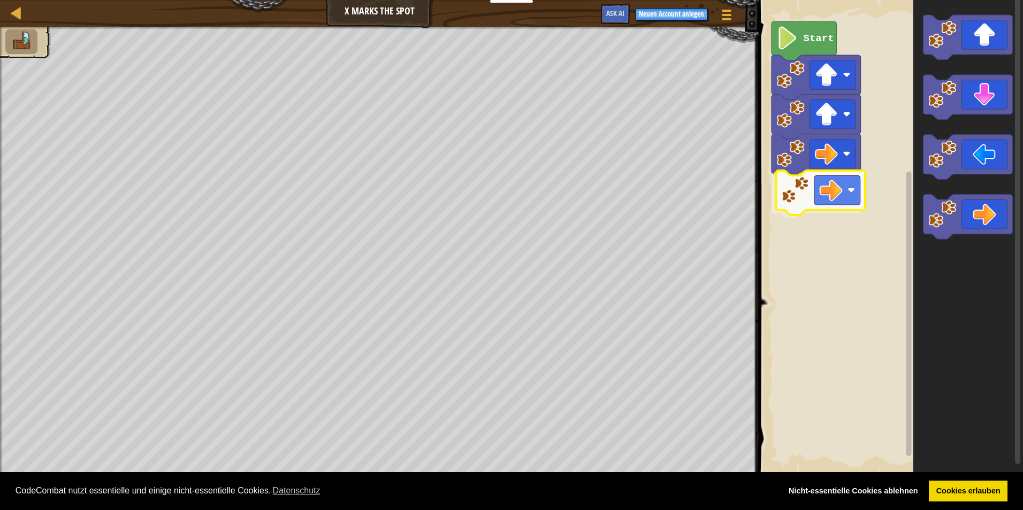
click at [808, 198] on div "Start" at bounding box center [889, 238] width 268 height 486
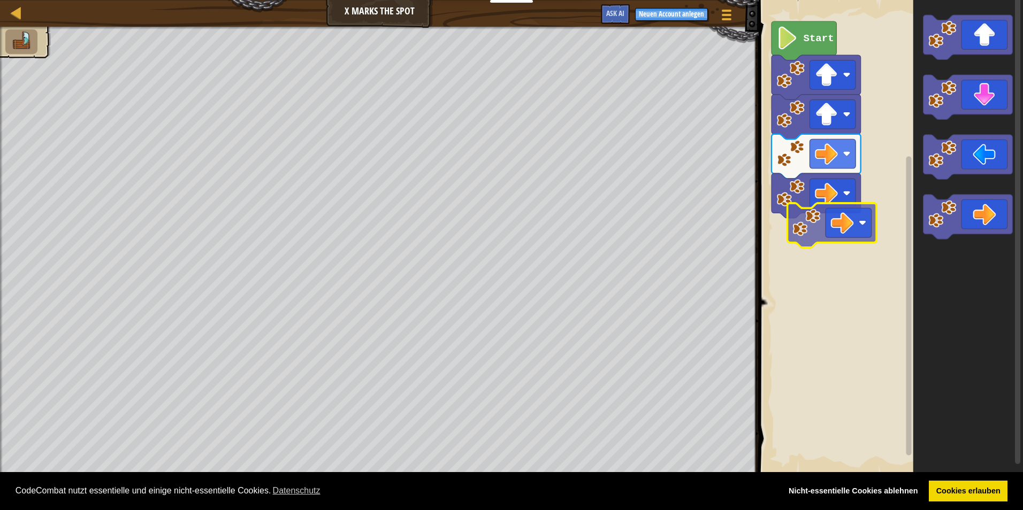
click at [813, 236] on div "Start" at bounding box center [889, 238] width 268 height 486
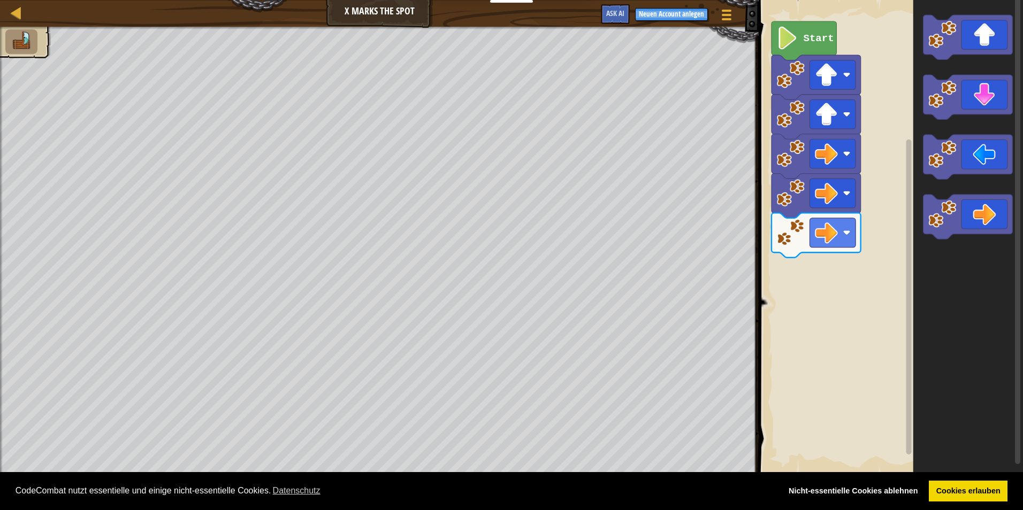
click at [890, 162] on div "Start" at bounding box center [889, 238] width 268 height 486
click at [863, 264] on div "Start" at bounding box center [889, 238] width 268 height 486
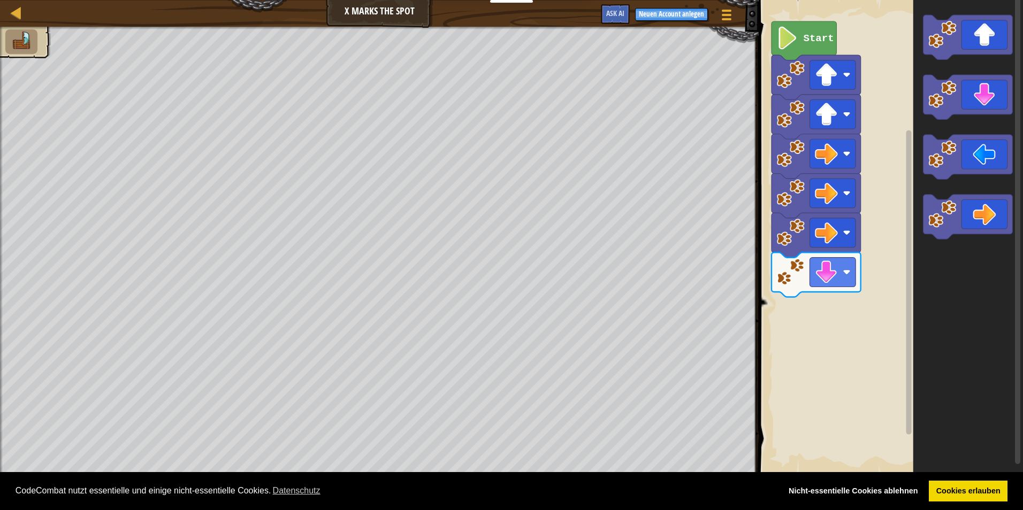
click at [945, 145] on g "Blockly Arbeitsbereich" at bounding box center [967, 127] width 89 height 224
click at [966, 103] on icon "Blockly Arbeitsbereich" at bounding box center [967, 97] width 89 height 44
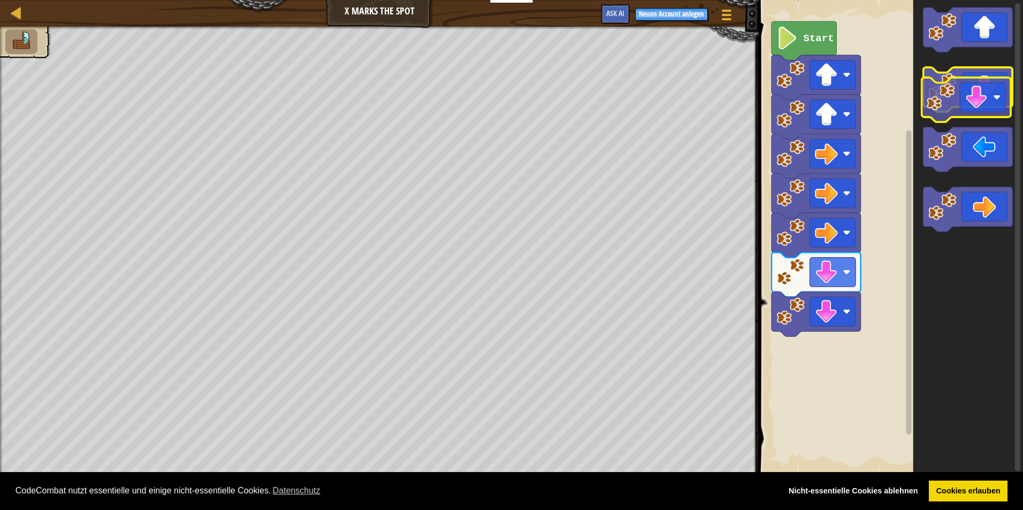
click at [978, 106] on icon "Blockly Arbeitsbereich" at bounding box center [967, 89] width 89 height 44
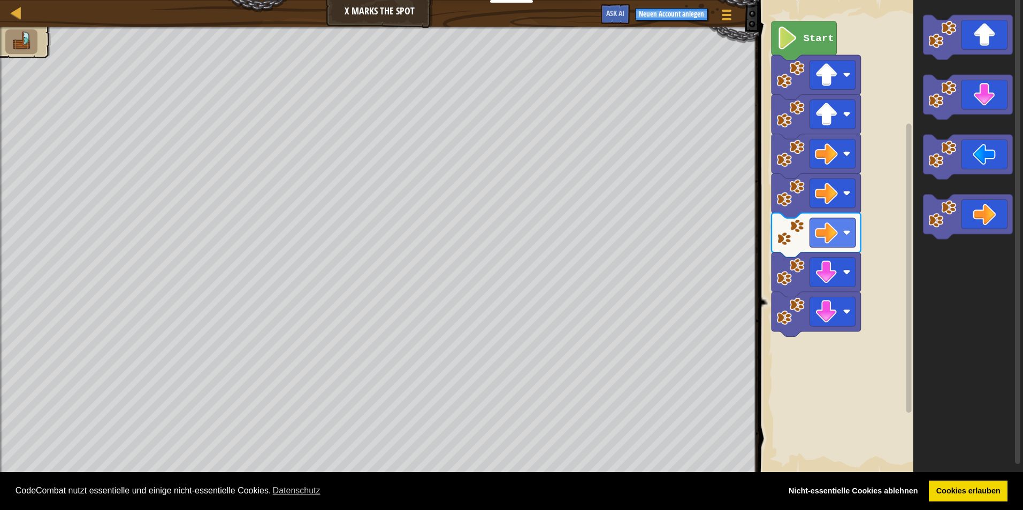
click at [932, 204] on g "Blockly Arbeitsbereich" at bounding box center [967, 127] width 89 height 224
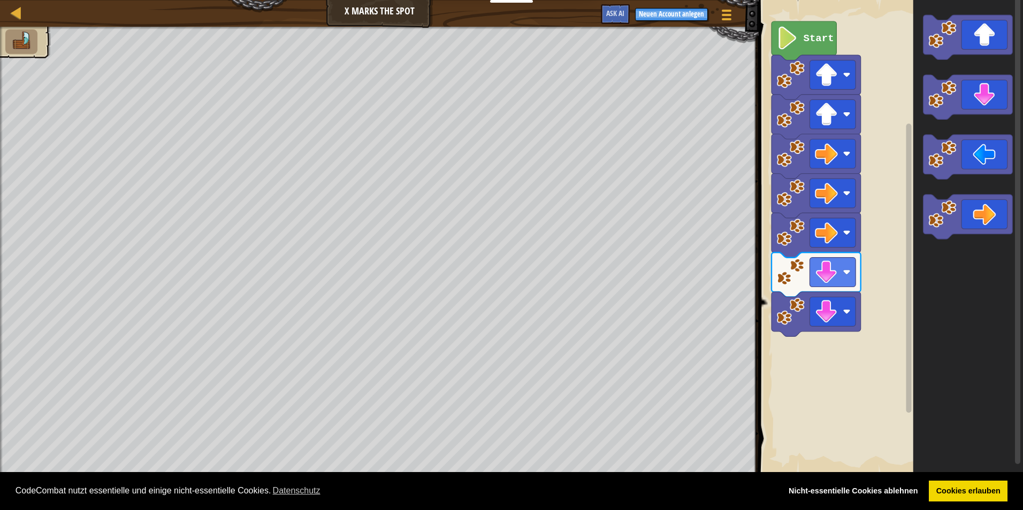
click at [959, 156] on icon "Blockly Arbeitsbereich" at bounding box center [967, 157] width 89 height 44
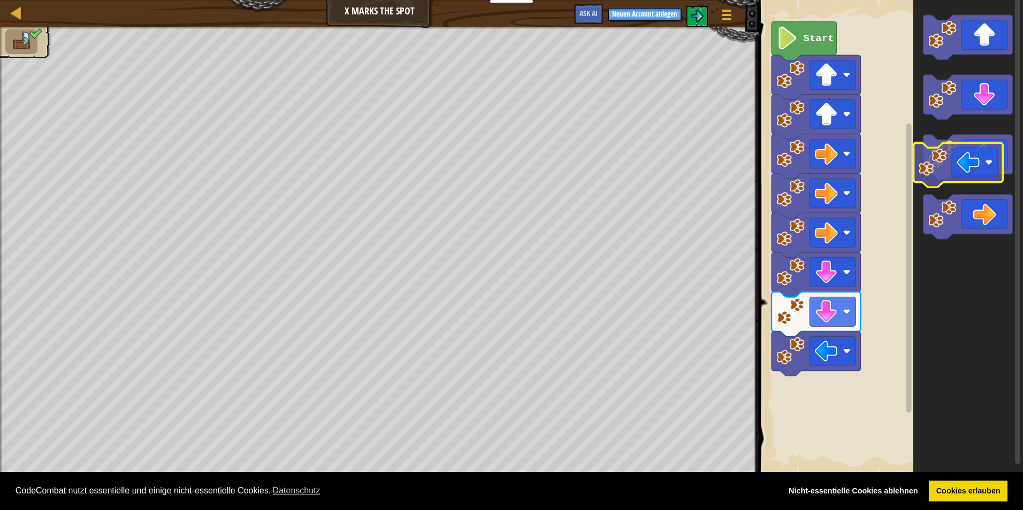
click at [965, 156] on icon "Blockly Arbeitsbereich" at bounding box center [967, 157] width 89 height 44
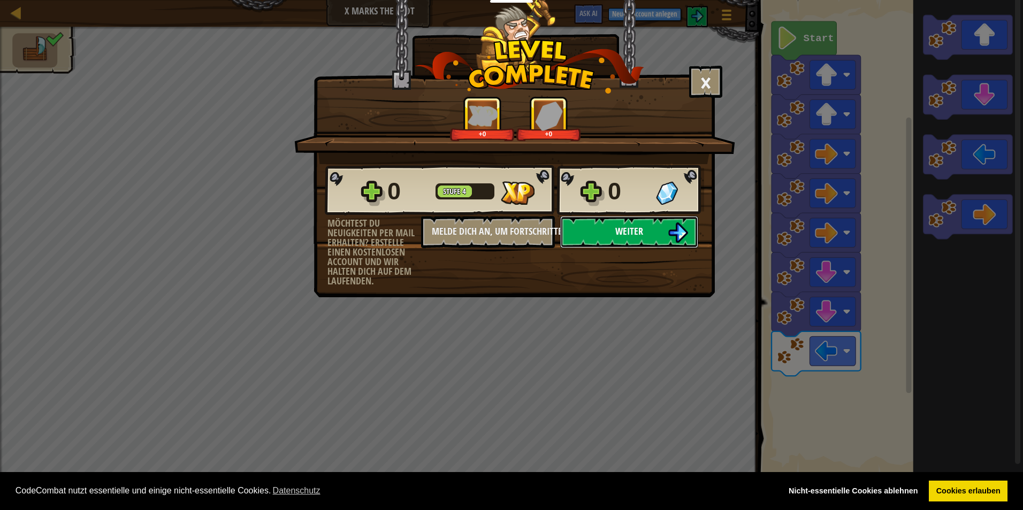
click at [630, 233] on span "Weiter" at bounding box center [629, 231] width 28 height 13
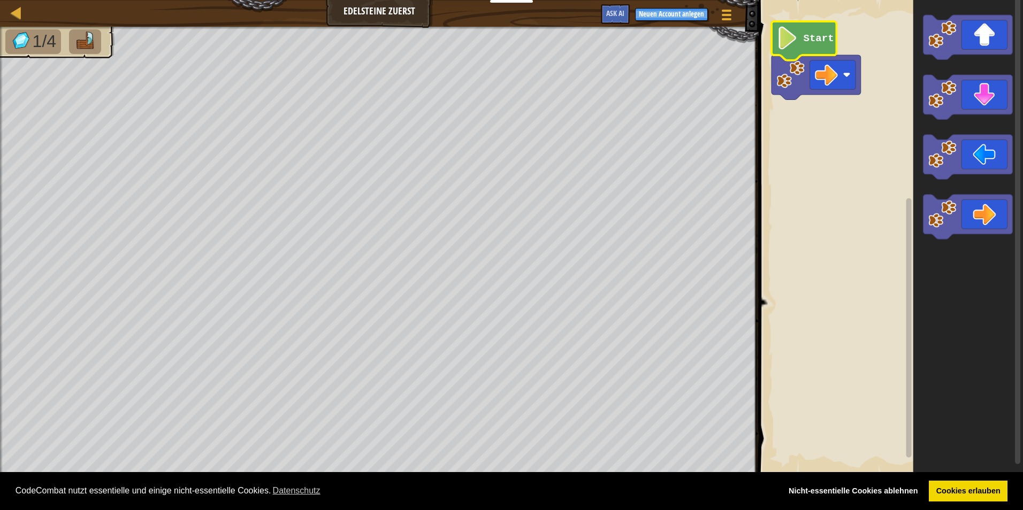
click at [804, 49] on icon "Blockly Arbeitsbereich" at bounding box center [804, 40] width 65 height 39
click at [828, 91] on icon "Blockly Arbeitsbereich" at bounding box center [816, 77] width 89 height 44
click at [834, 80] on image "Blockly Arbeitsbereich" at bounding box center [826, 75] width 23 height 23
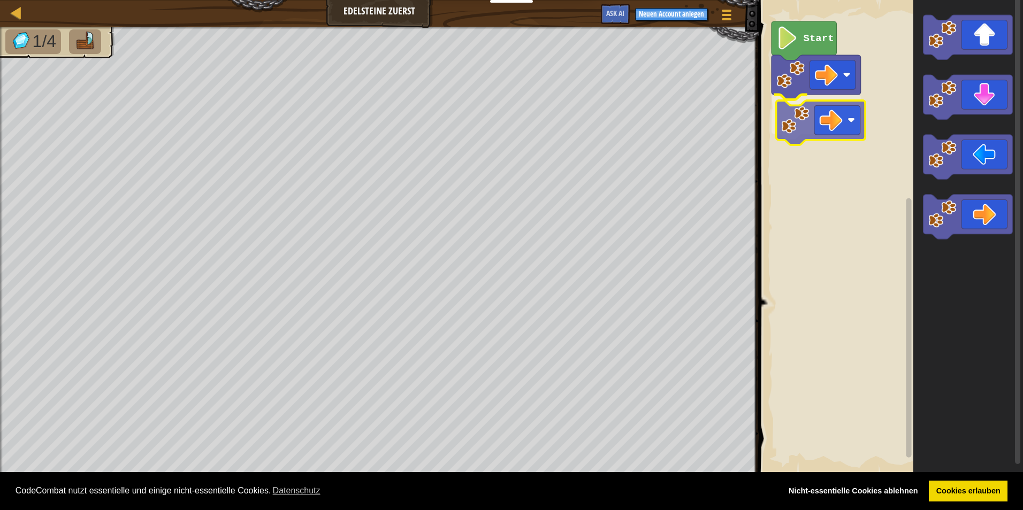
click at [835, 118] on div "Start" at bounding box center [889, 238] width 268 height 486
click at [895, 86] on div "Start" at bounding box center [889, 238] width 268 height 486
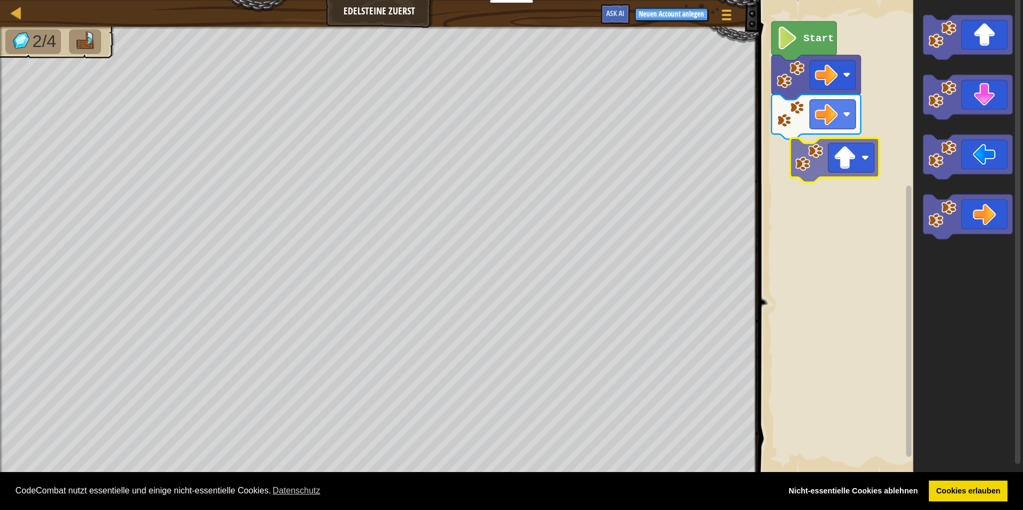
click at [808, 162] on div "Start" at bounding box center [889, 238] width 268 height 486
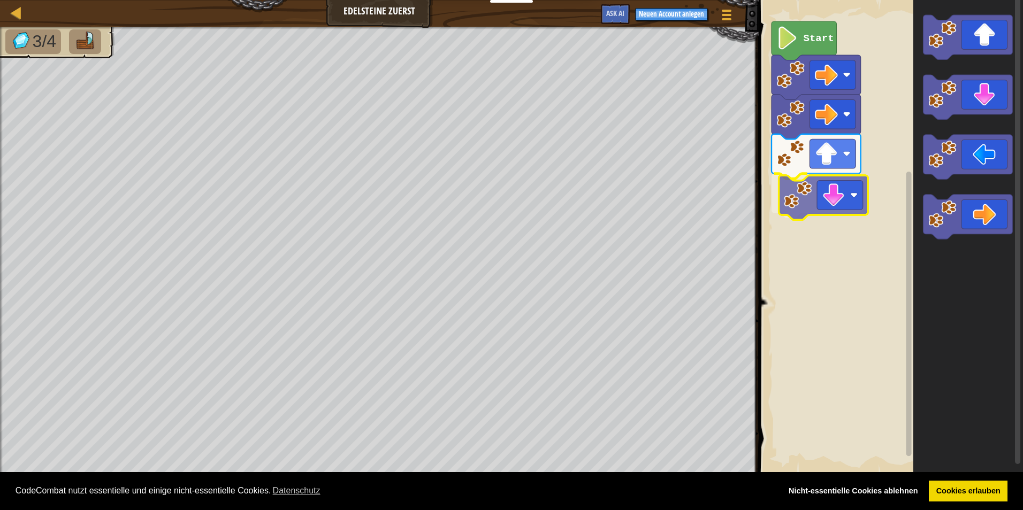
click at [823, 210] on div "Start" at bounding box center [889, 238] width 268 height 486
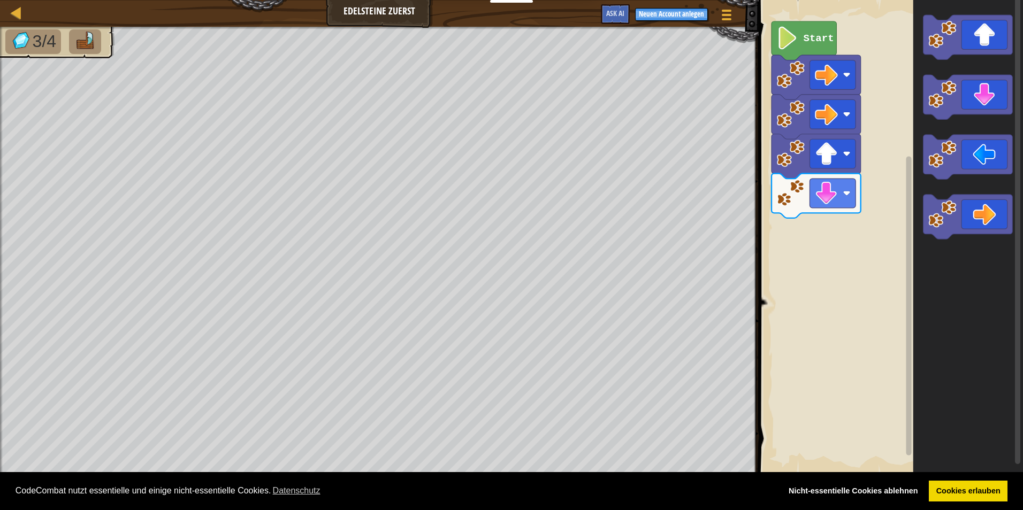
click at [924, 113] on g "Blockly Arbeitsbereich" at bounding box center [967, 97] width 89 height 44
click at [947, 108] on image "Blockly Arbeitsbereich" at bounding box center [942, 94] width 28 height 28
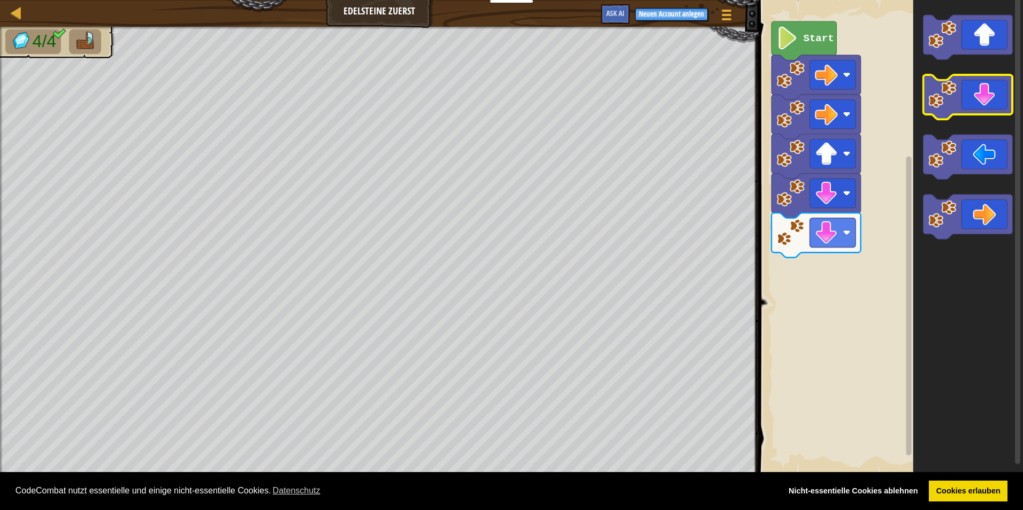
click at [954, 103] on image "Blockly Arbeitsbereich" at bounding box center [942, 94] width 28 height 28
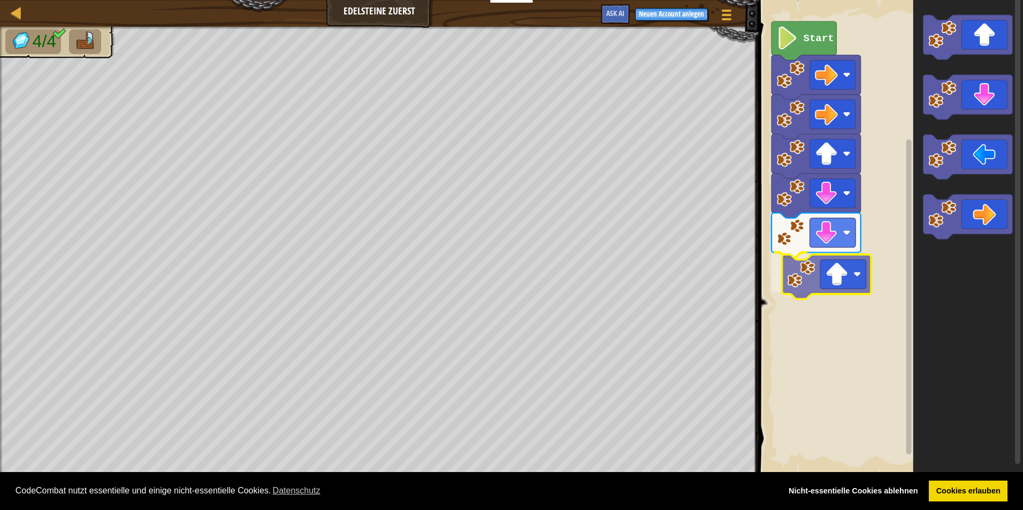
click at [857, 274] on div "Start" at bounding box center [889, 238] width 268 height 486
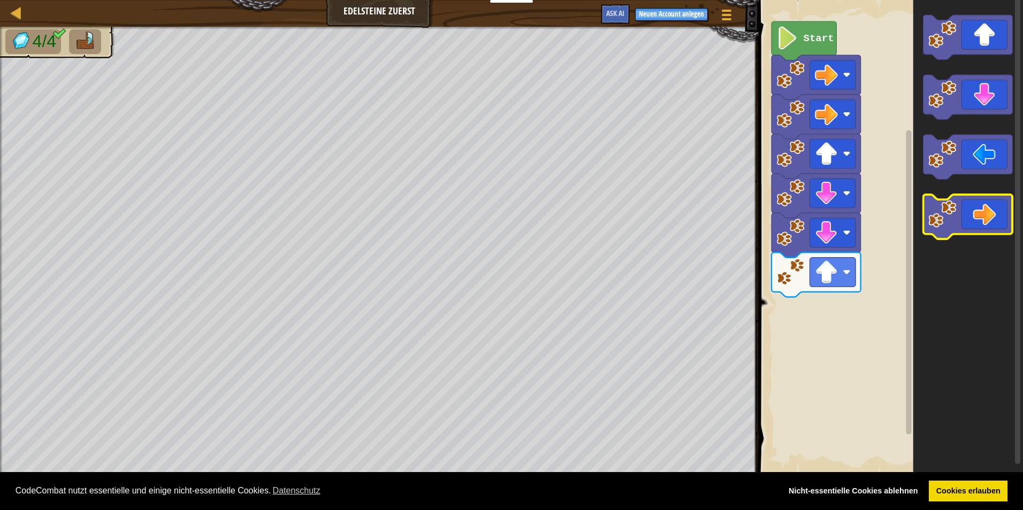
click at [955, 229] on icon "Blockly Arbeitsbereich" at bounding box center [967, 217] width 89 height 44
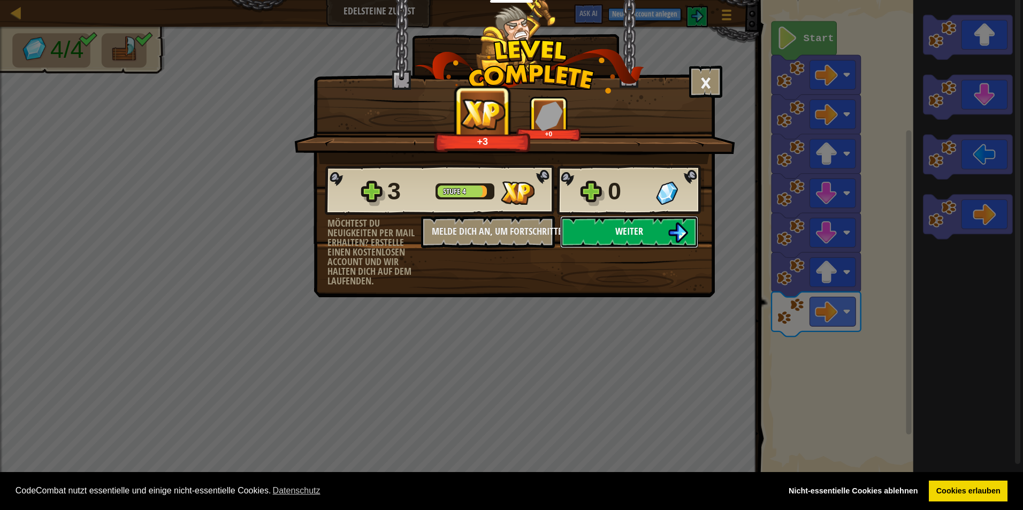
click at [626, 230] on span "Weiter" at bounding box center [629, 231] width 28 height 13
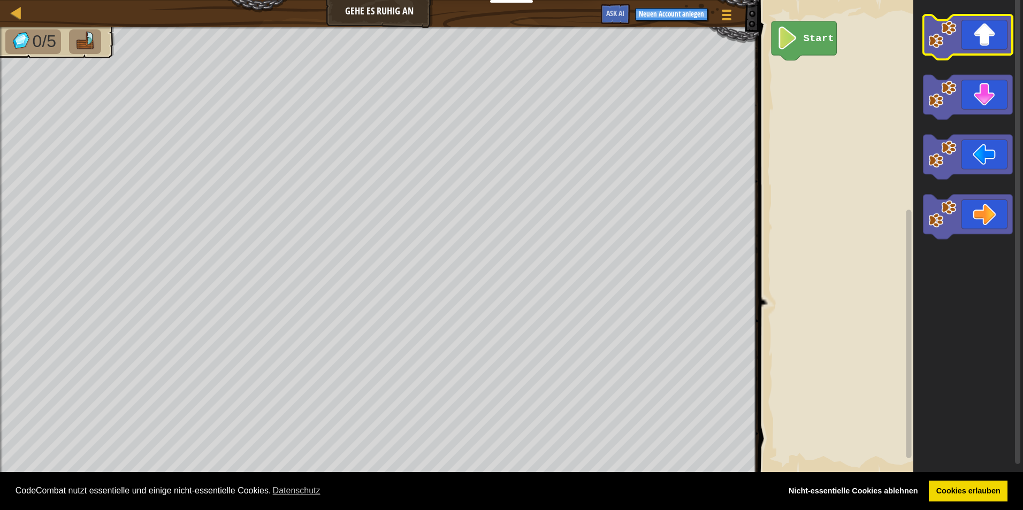
click at [971, 40] on icon "Blockly Arbeitsbereich" at bounding box center [967, 37] width 89 height 44
click at [986, 43] on icon "Blockly Arbeitsbereich" at bounding box center [967, 37] width 89 height 44
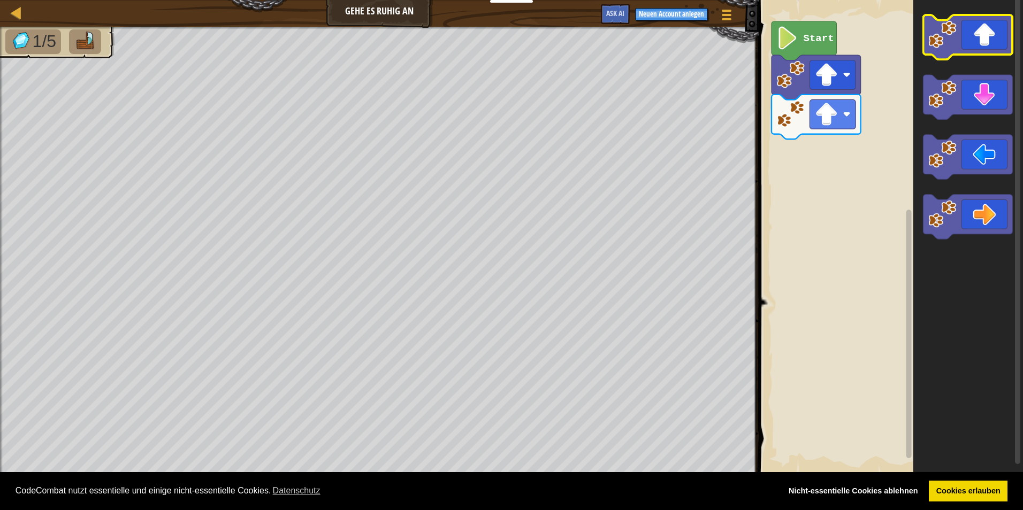
click at [963, 49] on icon "Blockly Arbeitsbereich" at bounding box center [967, 37] width 89 height 44
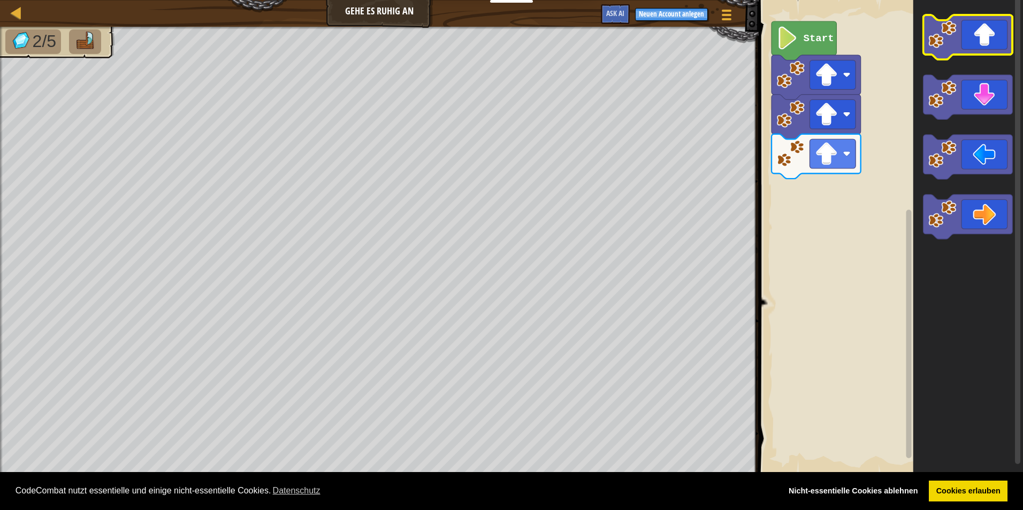
click at [950, 49] on icon "Blockly Arbeitsbereich" at bounding box center [967, 37] width 89 height 44
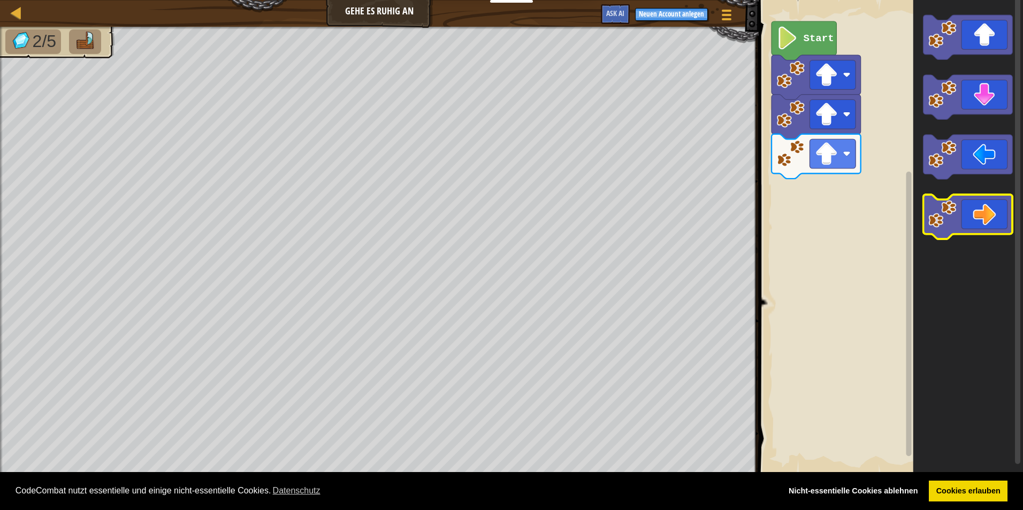
click at [958, 228] on icon "Blockly Arbeitsbereich" at bounding box center [967, 217] width 89 height 44
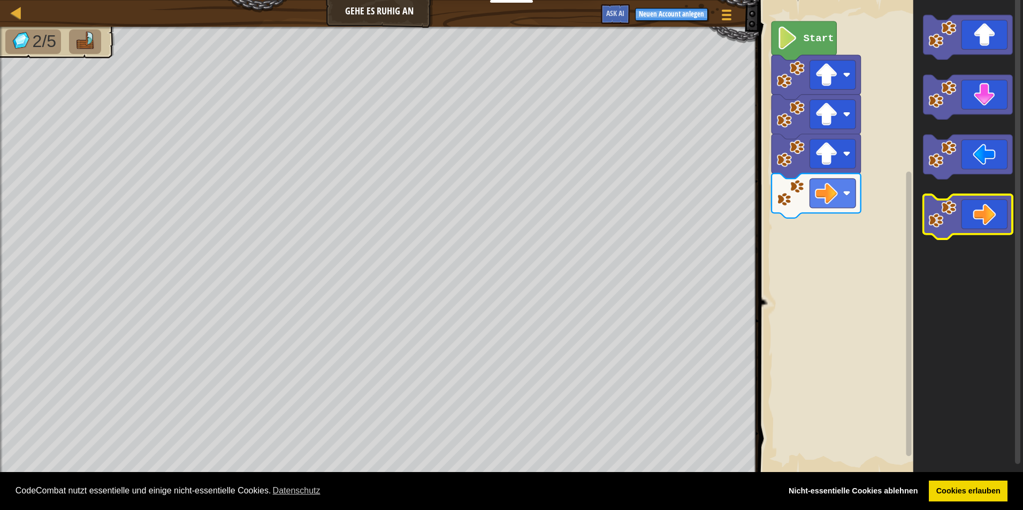
click at [943, 231] on icon "Blockly Arbeitsbereich" at bounding box center [967, 217] width 89 height 44
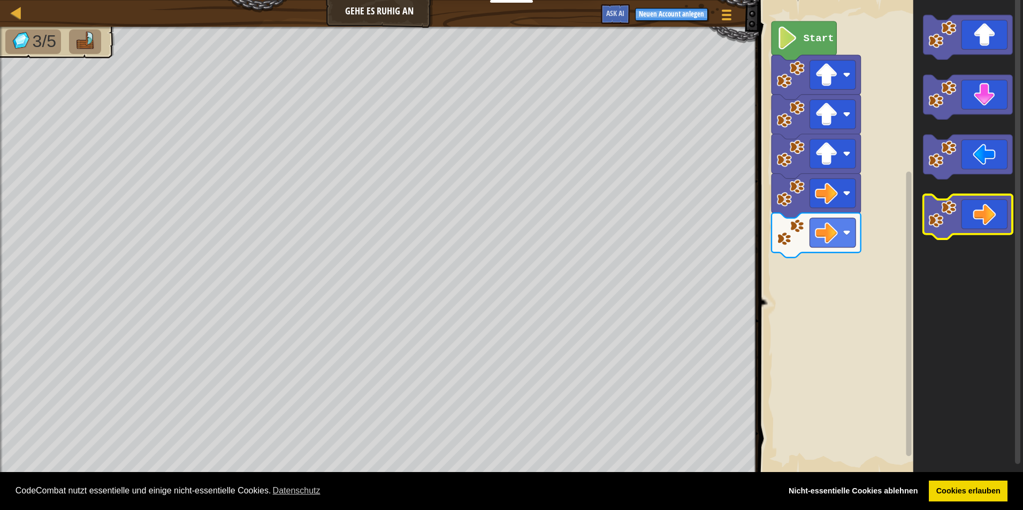
click at [943, 230] on icon "Blockly Arbeitsbereich" at bounding box center [967, 217] width 89 height 44
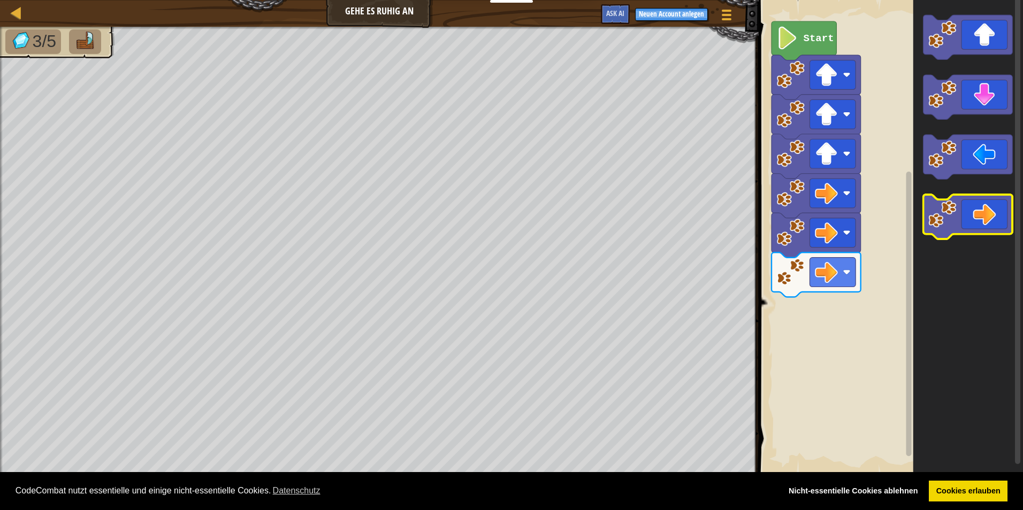
click at [943, 230] on icon "Blockly Arbeitsbereich" at bounding box center [967, 217] width 89 height 44
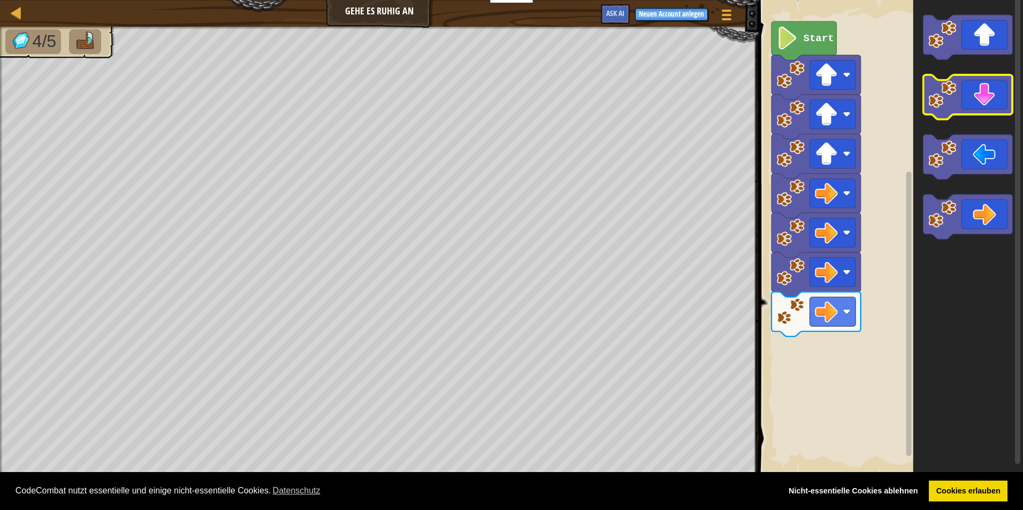
click at [951, 109] on icon "Blockly Arbeitsbereich" at bounding box center [967, 97] width 89 height 44
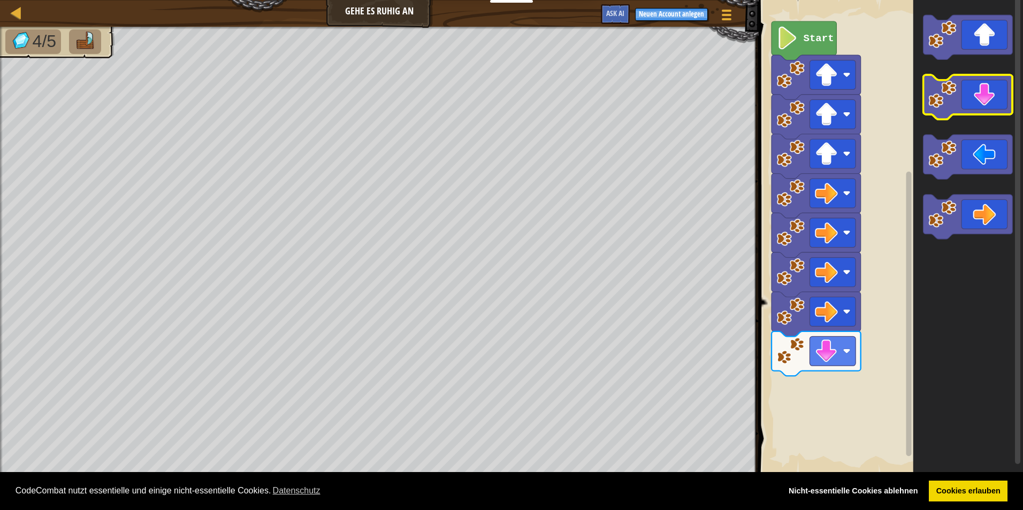
click at [953, 108] on image "Blockly Arbeitsbereich" at bounding box center [942, 94] width 28 height 28
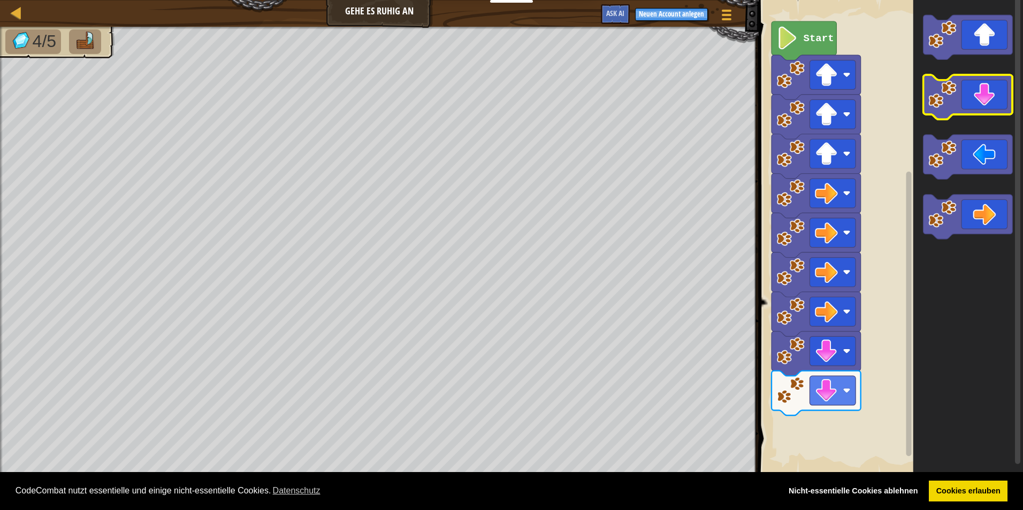
click at [953, 107] on image "Blockly Arbeitsbereich" at bounding box center [942, 94] width 28 height 28
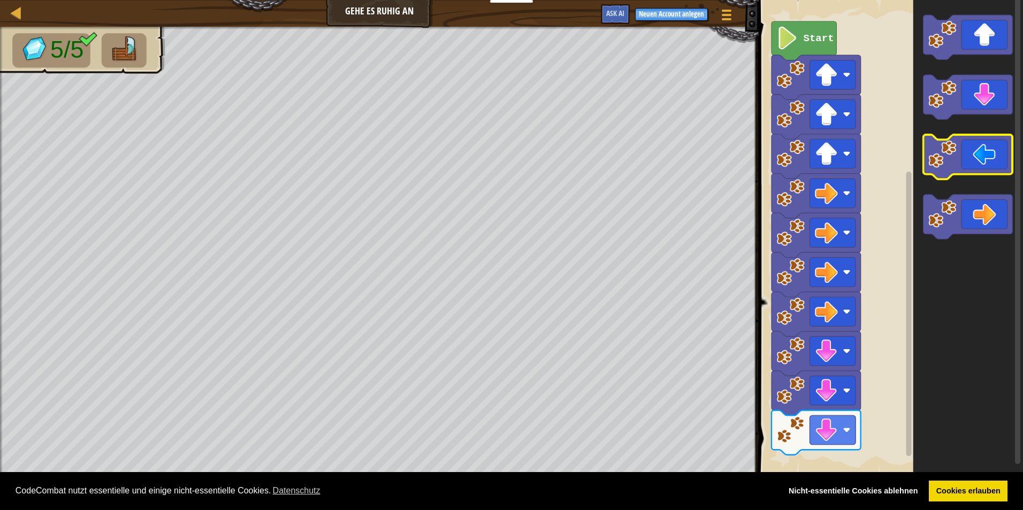
click at [953, 162] on image "Blockly Arbeitsbereich" at bounding box center [942, 154] width 28 height 28
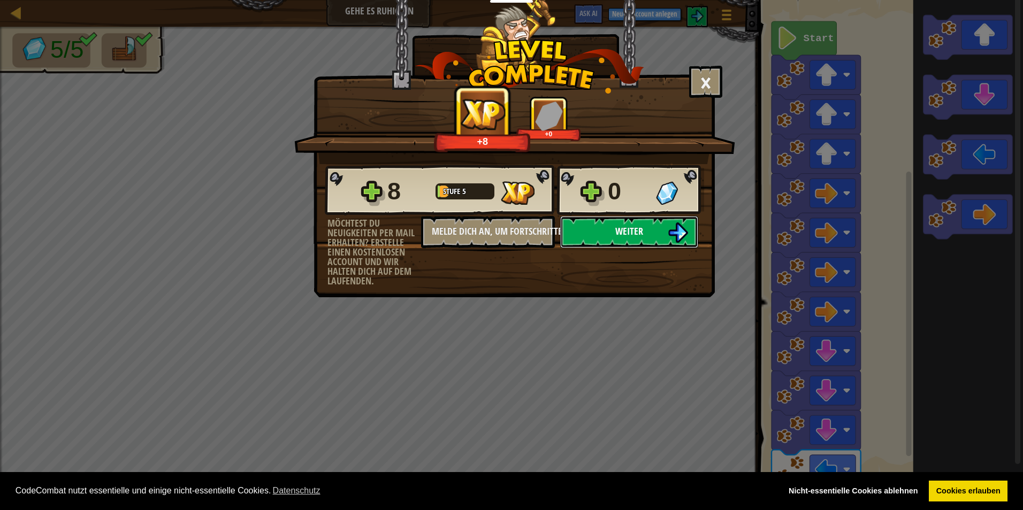
click at [648, 234] on button "Weiter" at bounding box center [629, 232] width 138 height 32
